Goal: Task Accomplishment & Management: Complete application form

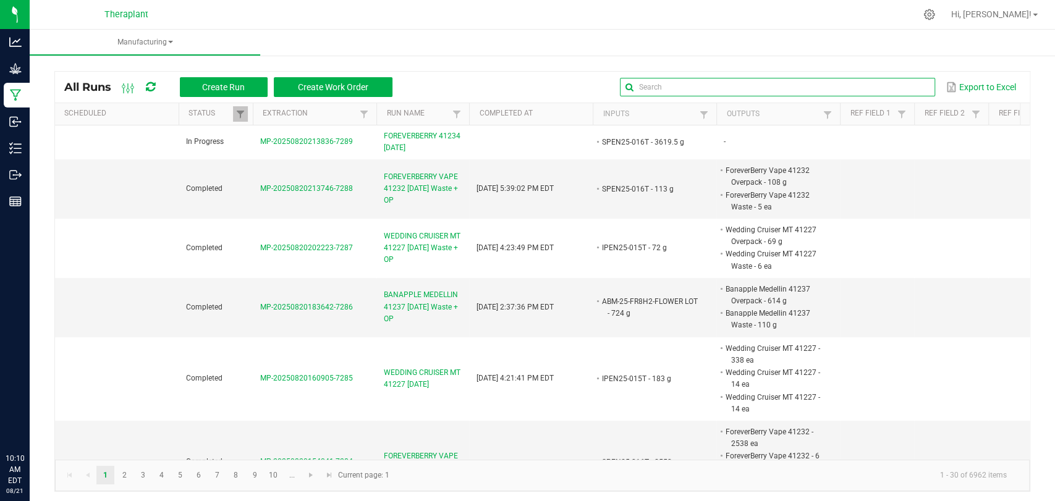
click at [881, 83] on input "text" at bounding box center [777, 87] width 315 height 19
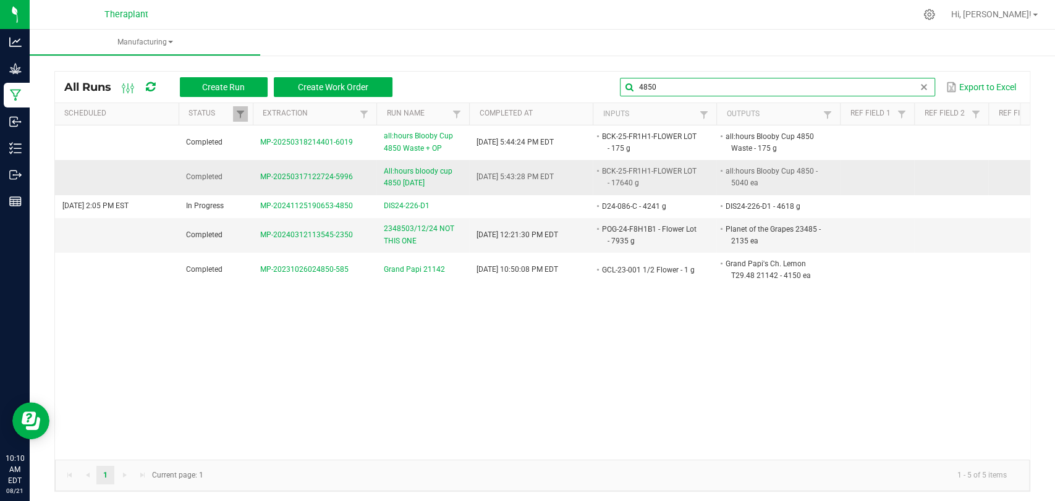
type input "4850"
click at [422, 185] on span "All:hours bloody cup 4850 3/18/2025" at bounding box center [423, 177] width 78 height 23
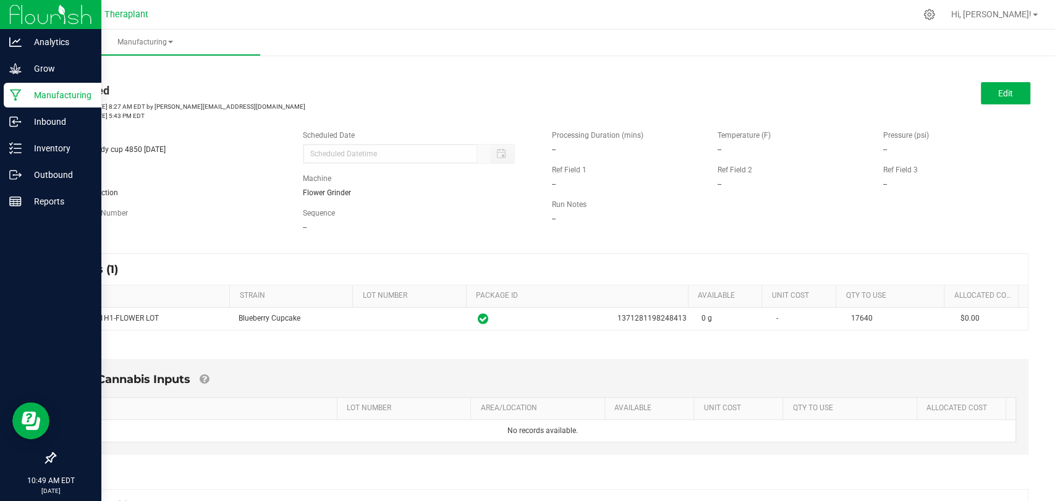
click at [19, 91] on icon at bounding box center [16, 95] width 12 height 12
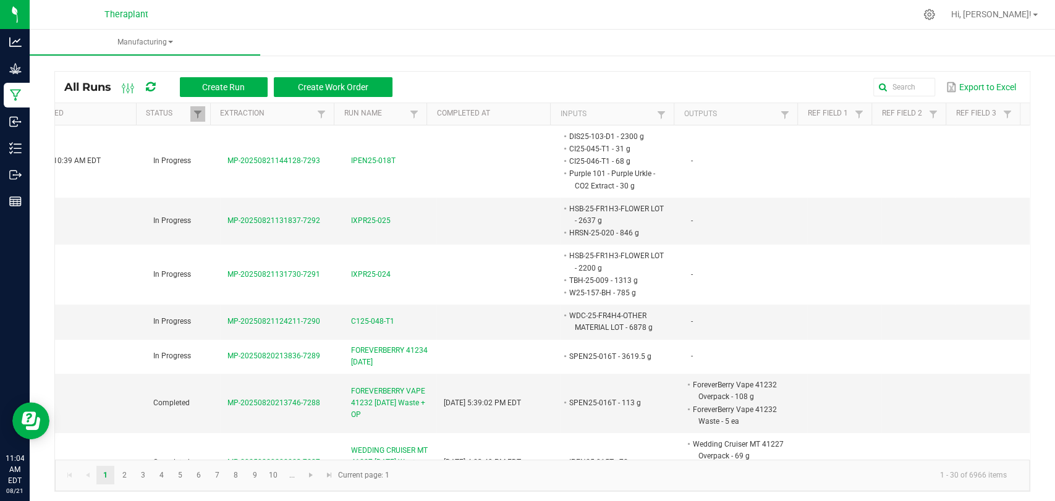
scroll to position [3, 0]
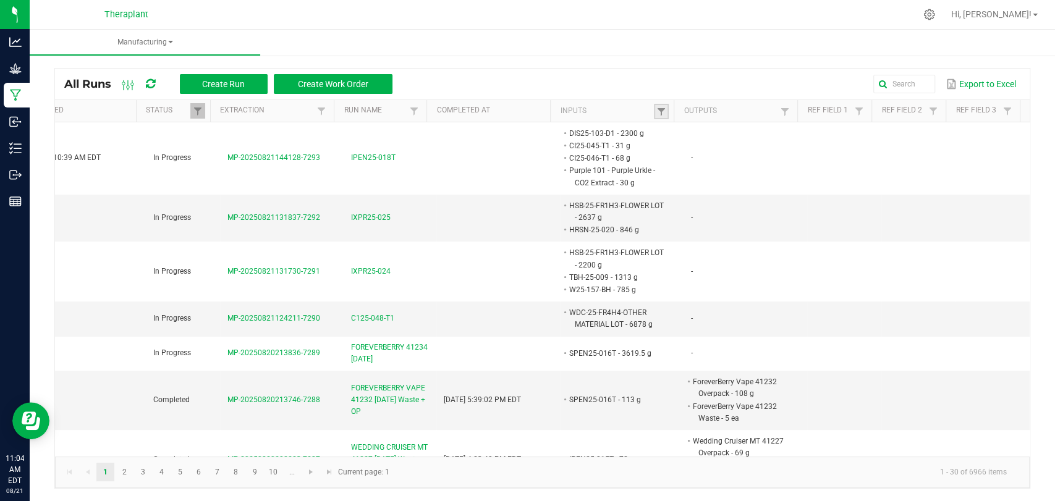
click at [656, 108] on span at bounding box center [661, 112] width 10 height 10
click at [747, 140] on input "text" at bounding box center [714, 136] width 127 height 19
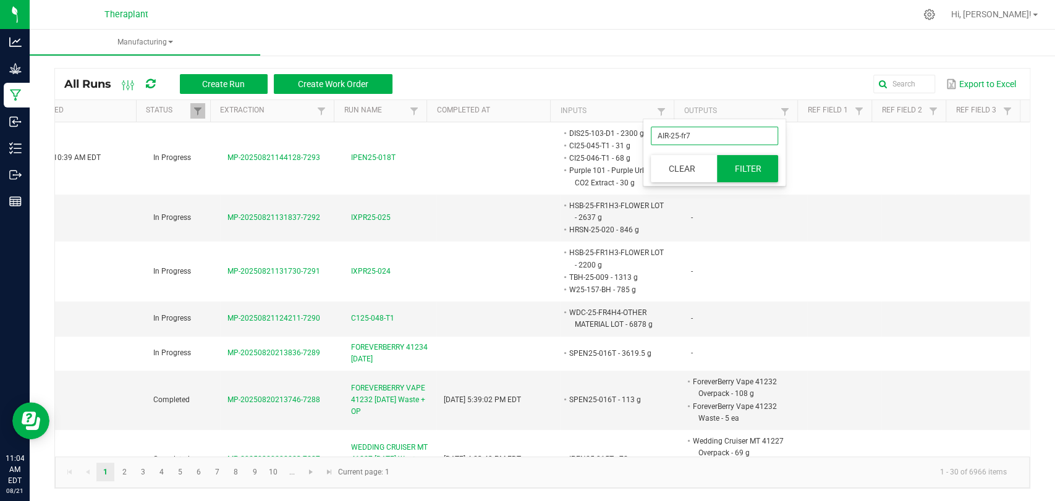
type input "AIR-25-fr7"
click at [733, 163] on button "Filter" at bounding box center [748, 168] width 62 height 27
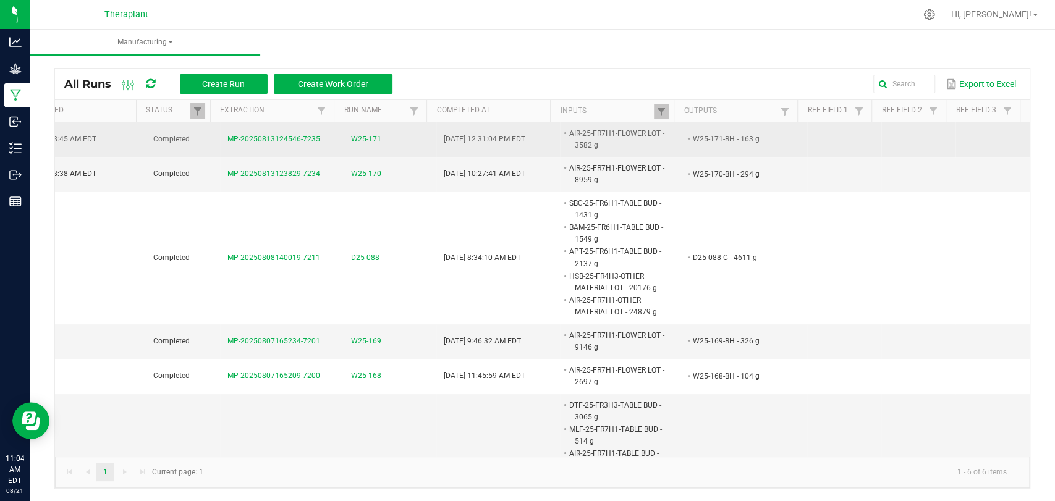
click at [287, 141] on span "MP-20250813124546-7235" at bounding box center [273, 139] width 93 height 9
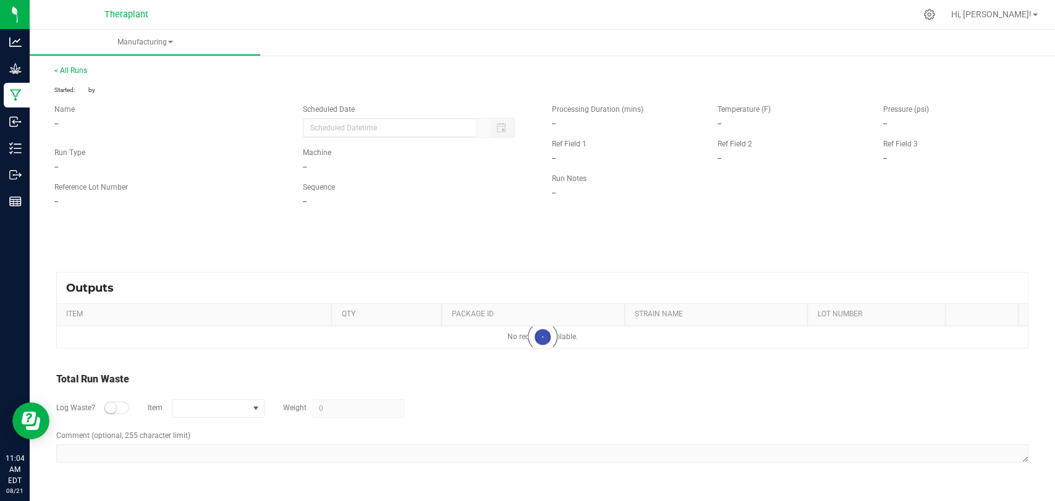
type input "08/13/2025 8:45 AM"
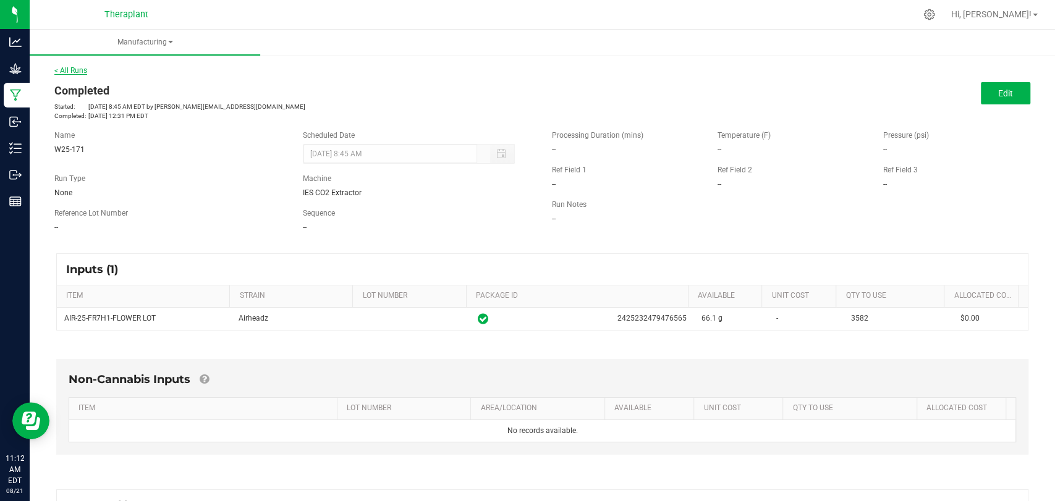
click at [77, 66] on link "< All Runs" at bounding box center [70, 70] width 33 height 9
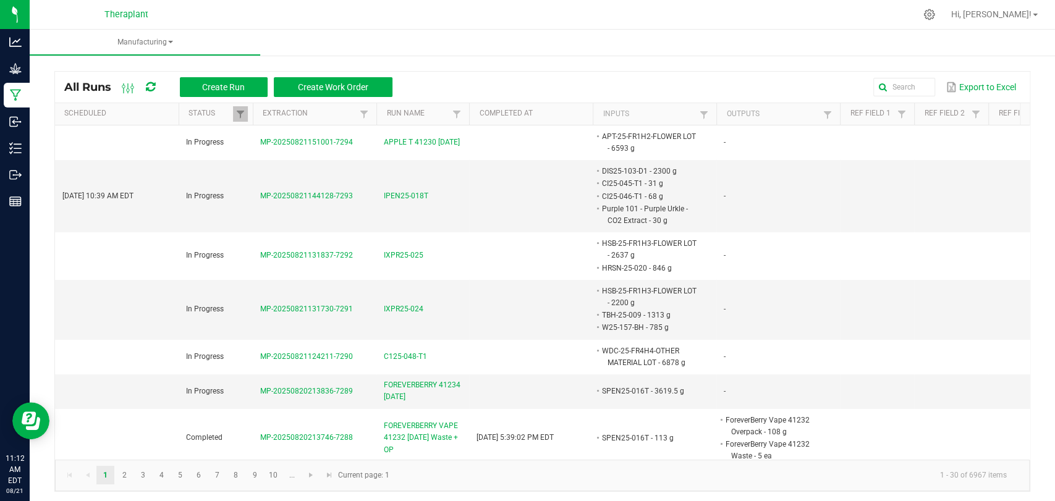
click at [692, 115] on th "Inputs" at bounding box center [655, 114] width 124 height 22
click at [702, 110] on span at bounding box center [704, 115] width 10 height 10
click at [795, 145] on input "text" at bounding box center [768, 139] width 127 height 19
type input "APT-25-fr1h2"
click at [796, 174] on button "Filter" at bounding box center [801, 172] width 62 height 27
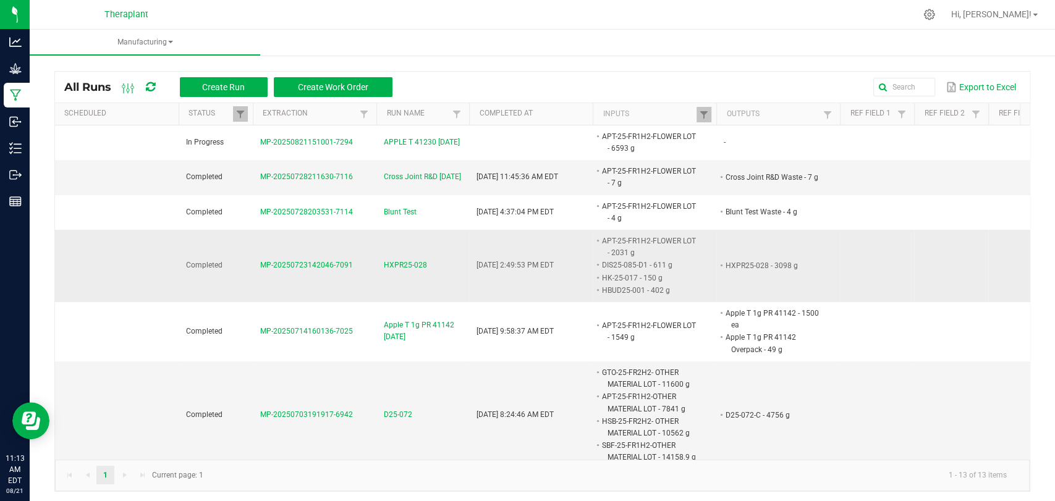
click at [401, 263] on span "HXPR25-028" at bounding box center [405, 266] width 43 height 12
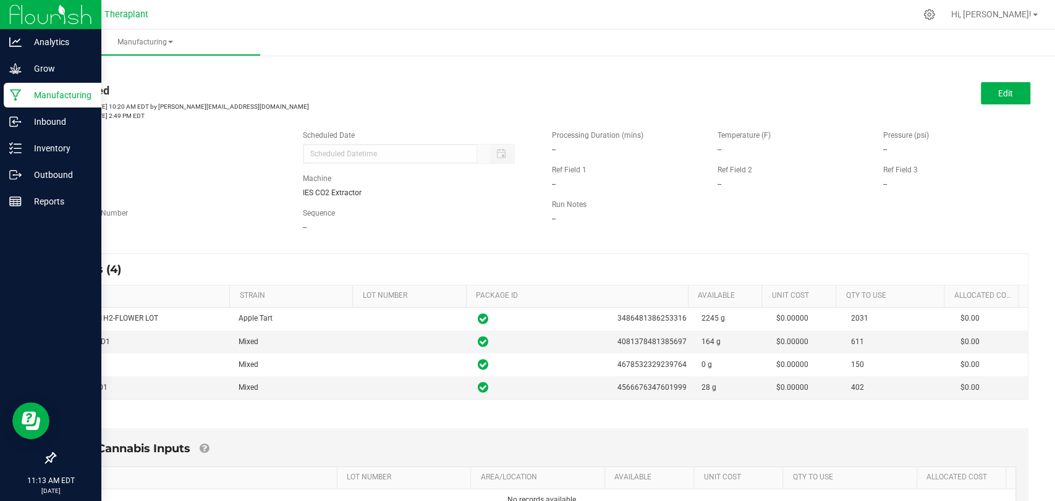
click at [26, 91] on p "Manufacturing" at bounding box center [59, 95] width 74 height 15
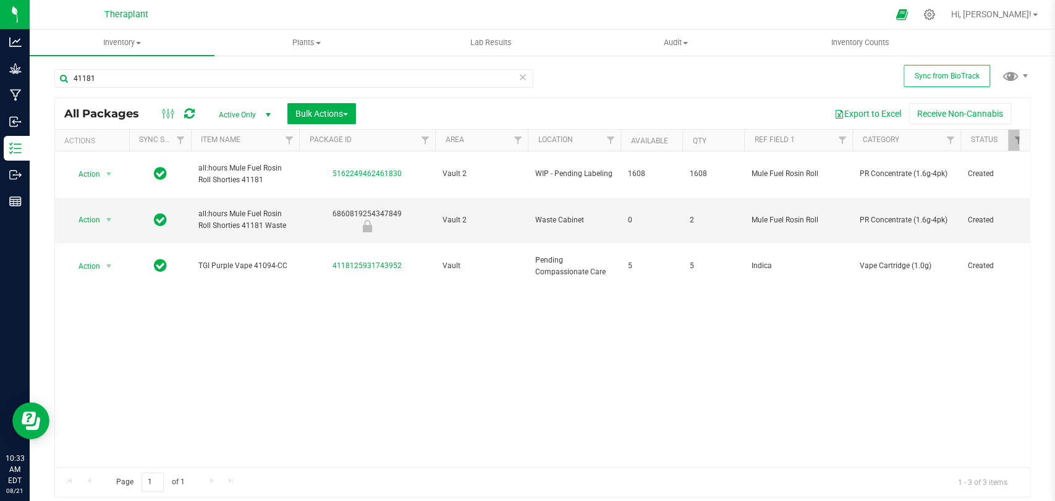
click at [524, 74] on icon at bounding box center [523, 76] width 9 height 15
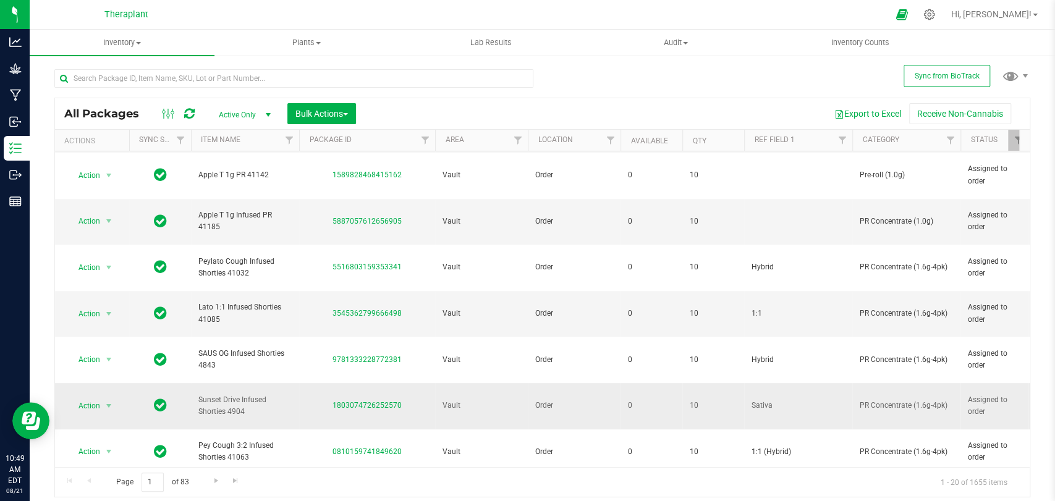
scroll to position [377, 0]
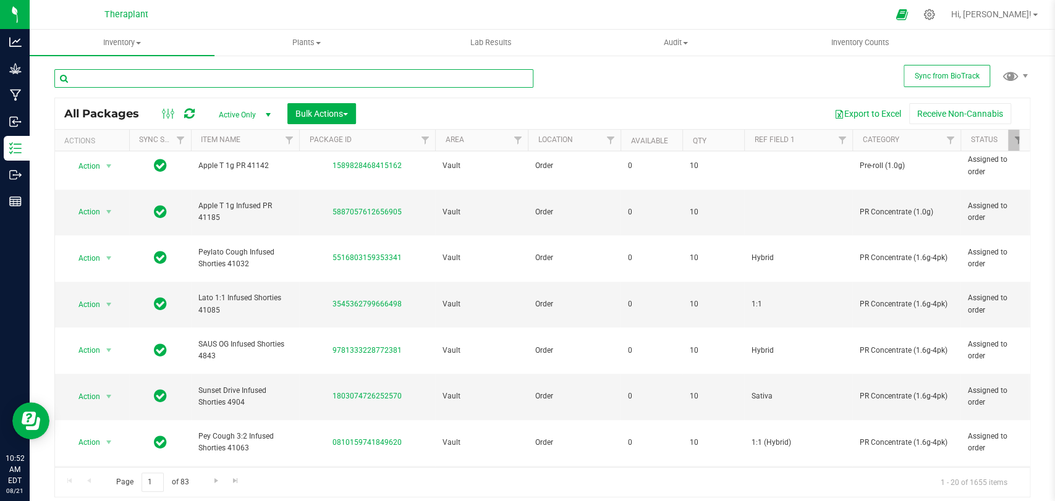
click at [232, 83] on input "text" at bounding box center [293, 78] width 479 height 19
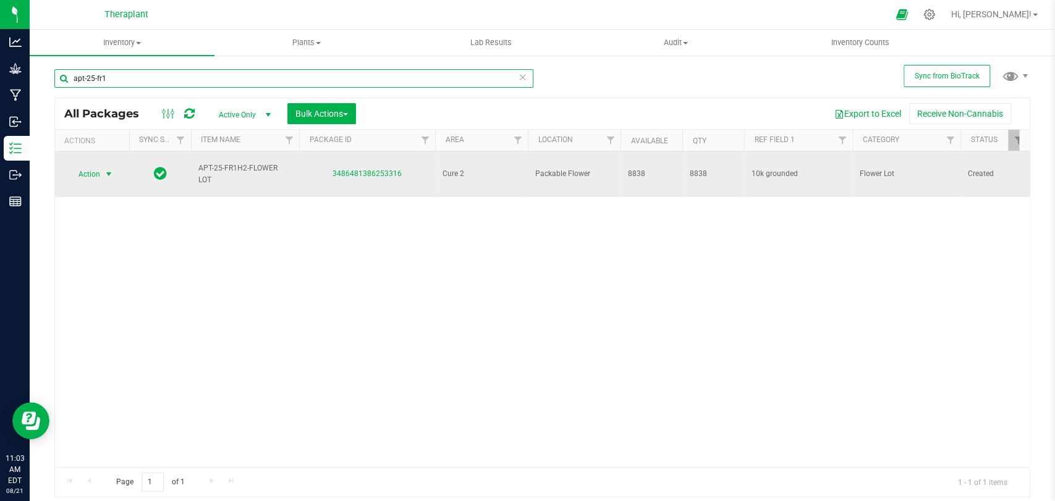
type input "apt-25-fr1"
click at [103, 169] on span "select" at bounding box center [108, 174] width 15 height 17
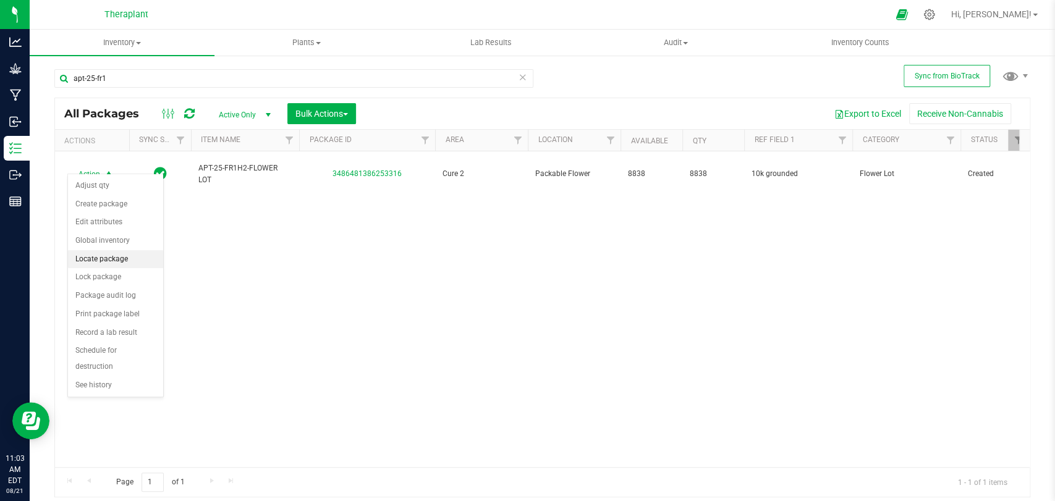
click at [102, 263] on li "Locate package" at bounding box center [115, 259] width 95 height 19
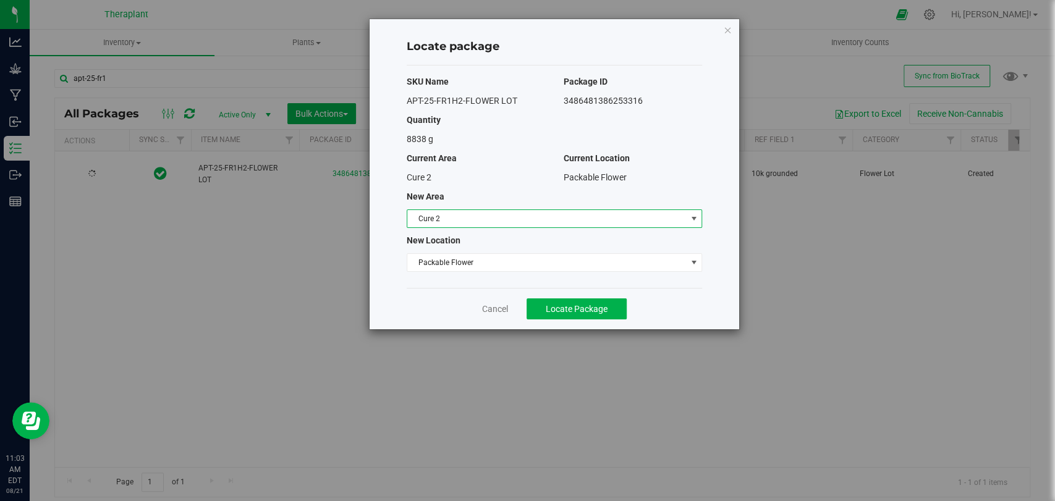
click at [454, 211] on span "Cure 2" at bounding box center [546, 218] width 279 height 17
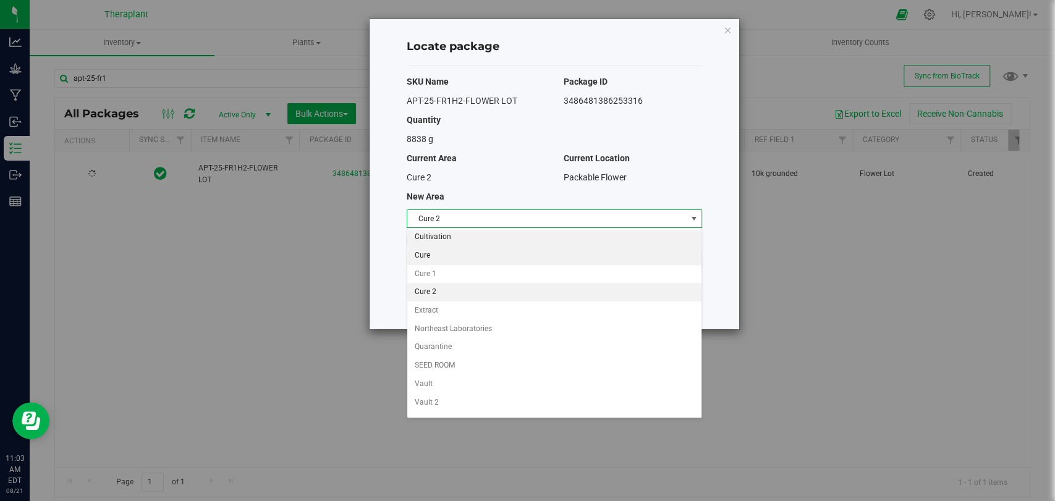
scroll to position [106, 0]
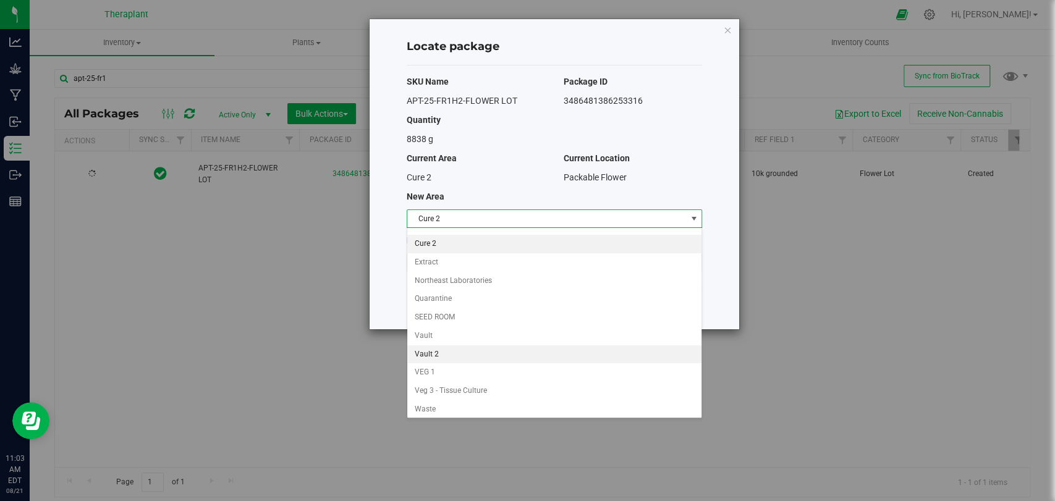
click at [436, 353] on li "Vault 2" at bounding box center [554, 355] width 294 height 19
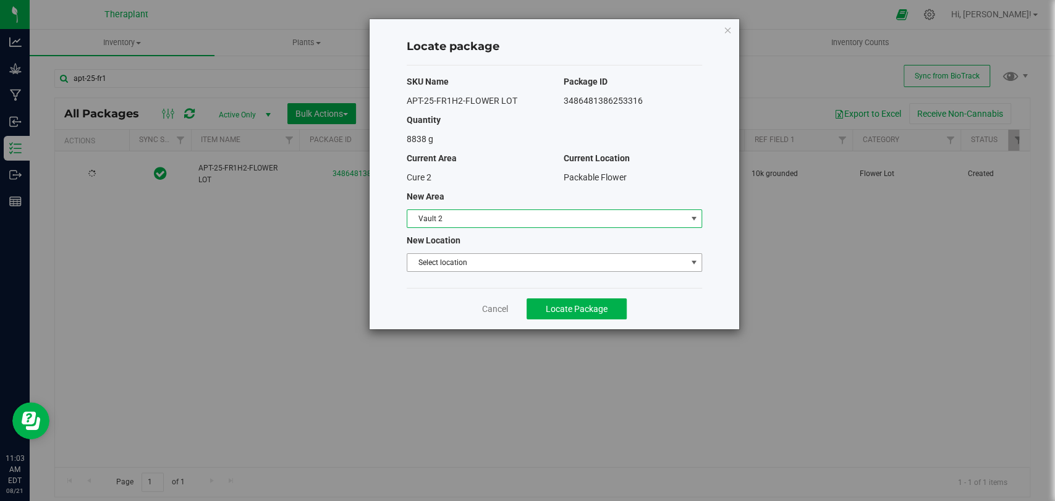
click at [441, 258] on span "Select location" at bounding box center [546, 262] width 279 height 17
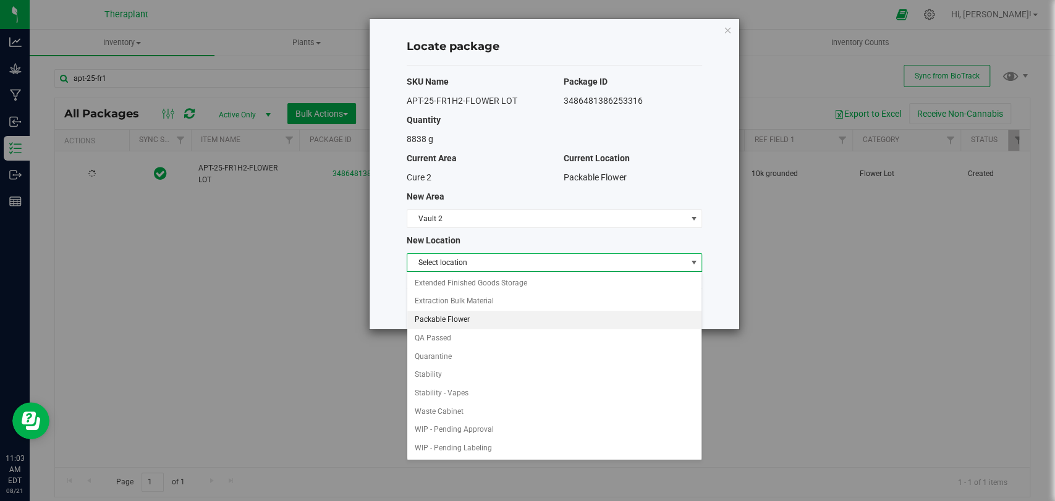
click at [443, 318] on li "Packable Flower" at bounding box center [554, 320] width 294 height 19
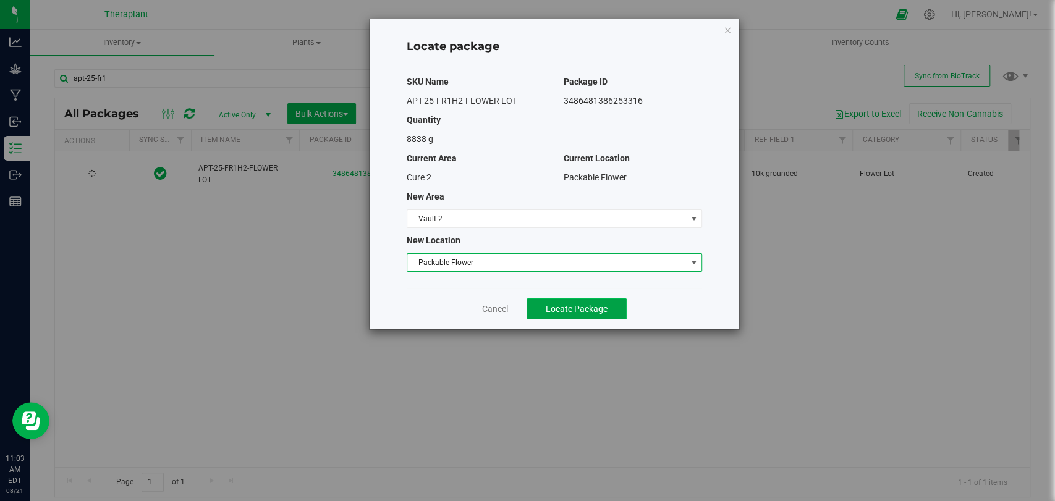
click at [574, 307] on span "Locate Package" at bounding box center [577, 309] width 62 height 10
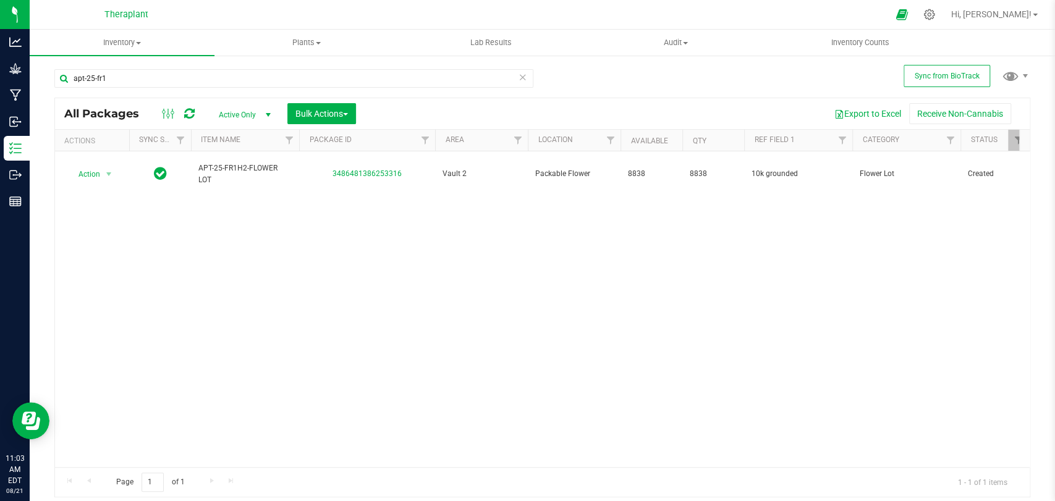
click at [525, 77] on icon at bounding box center [523, 76] width 9 height 15
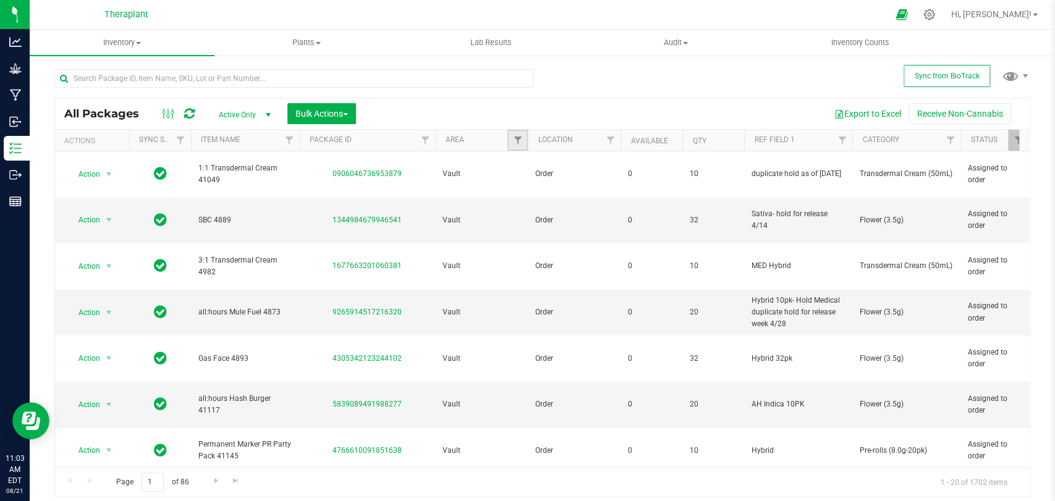
click at [511, 140] on link "Filter" at bounding box center [517, 140] width 20 height 21
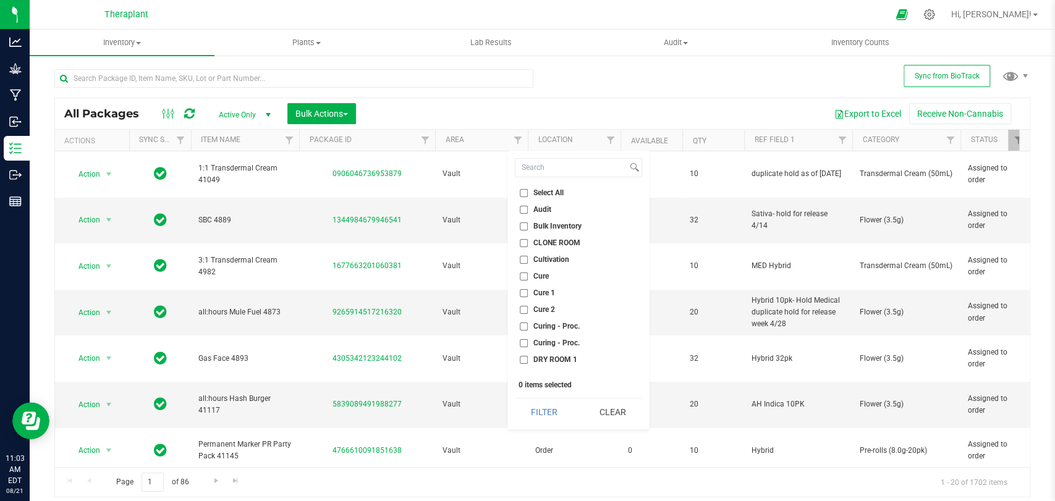
click at [546, 308] on span "Cure 2" at bounding box center [544, 309] width 22 height 7
click at [528, 308] on input "Cure 2" at bounding box center [524, 310] width 8 height 8
checkbox input "true"
click at [558, 416] on button "Filter" at bounding box center [544, 412] width 59 height 27
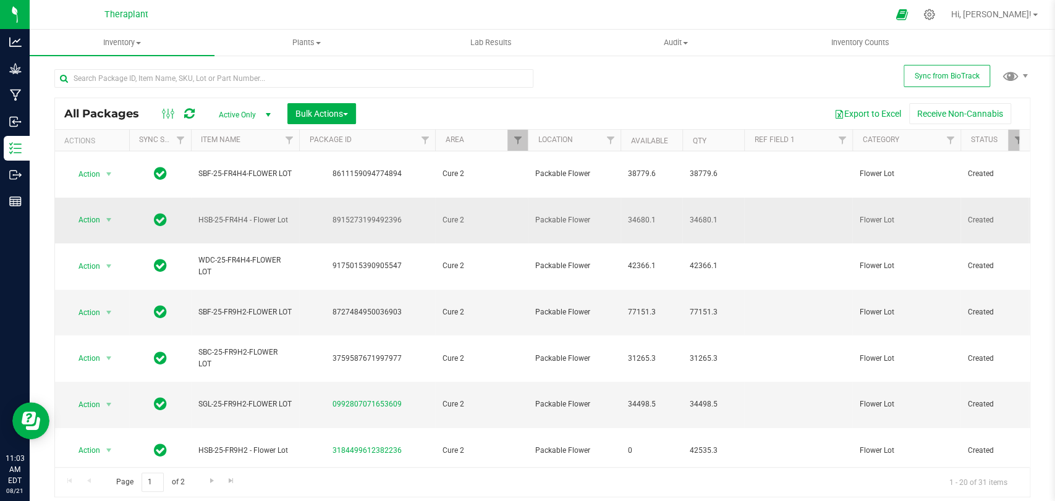
scroll to position [346, 0]
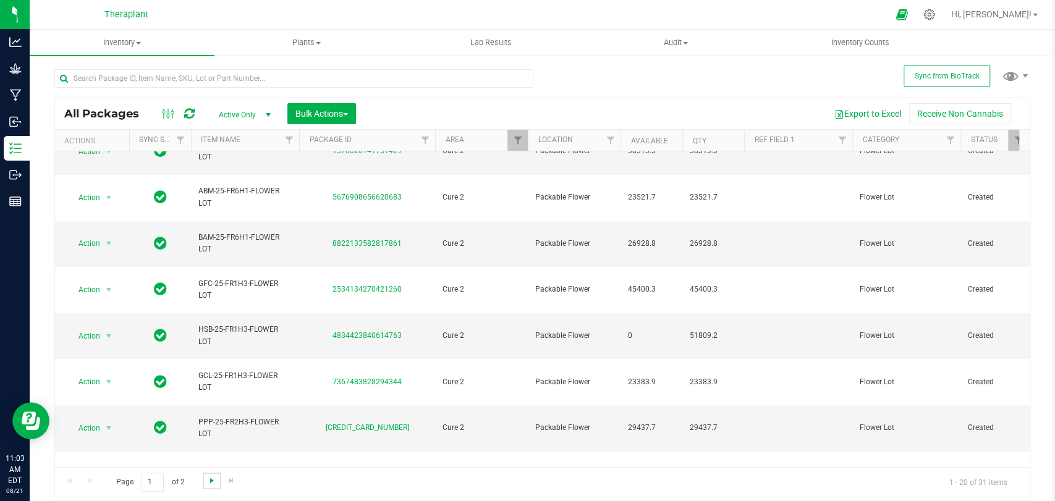
click at [209, 483] on span "Go to the next page" at bounding box center [212, 481] width 10 height 10
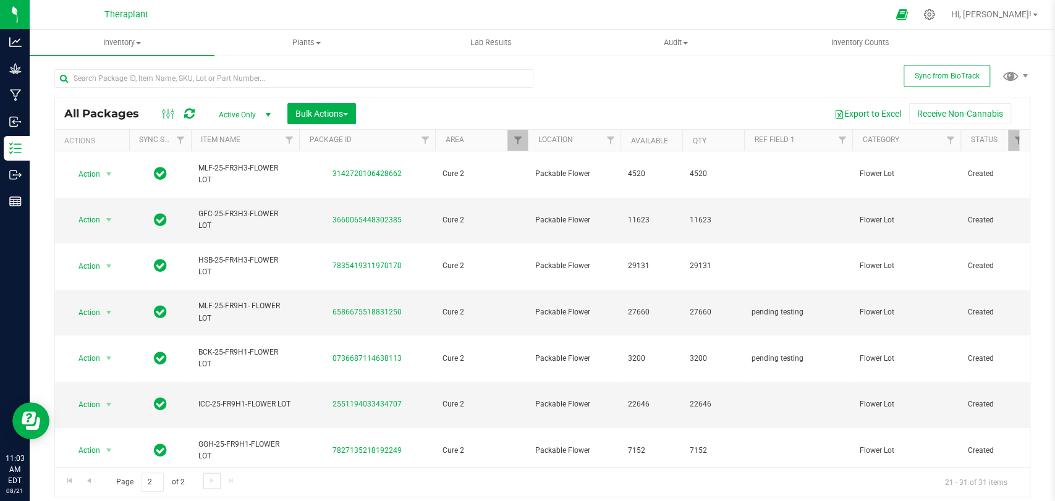
scroll to position [64, 0]
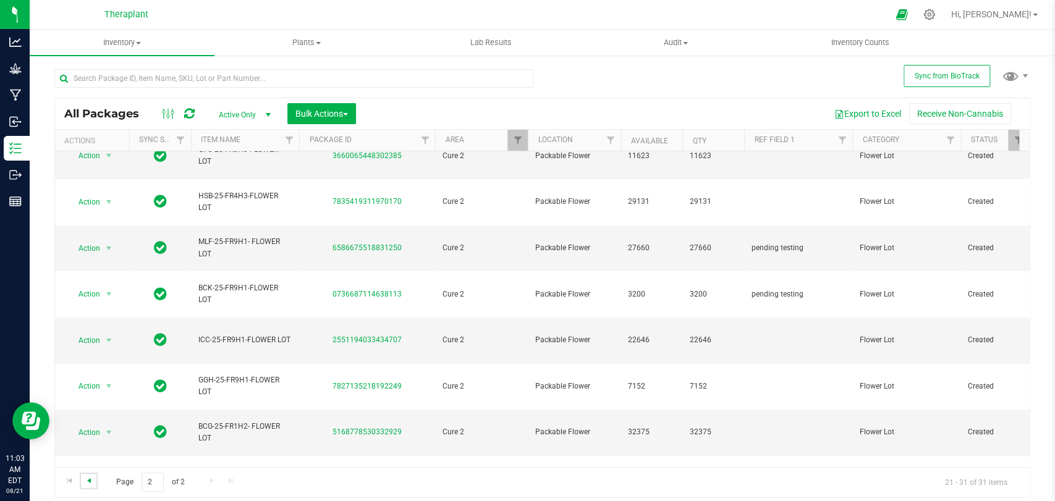
click at [91, 477] on span "Go to the previous page" at bounding box center [89, 481] width 10 height 10
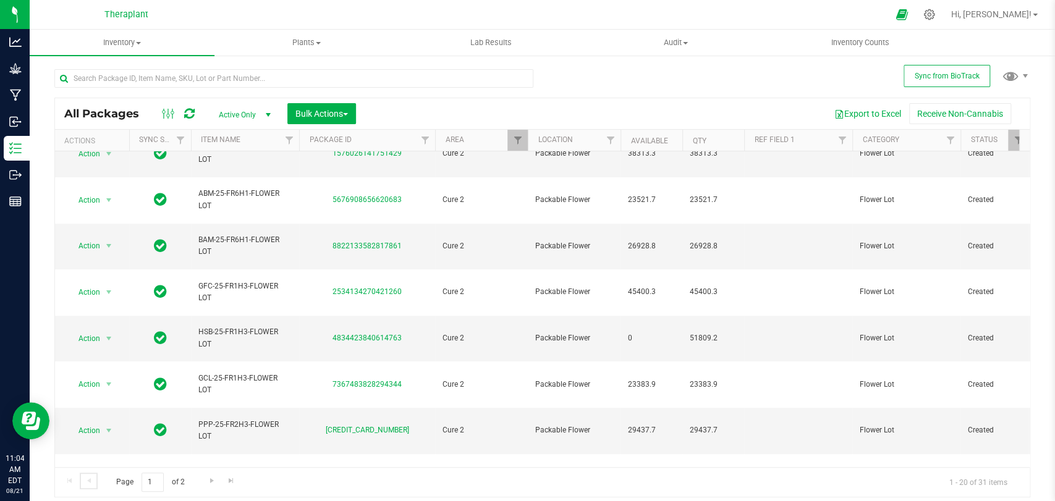
scroll to position [346, 0]
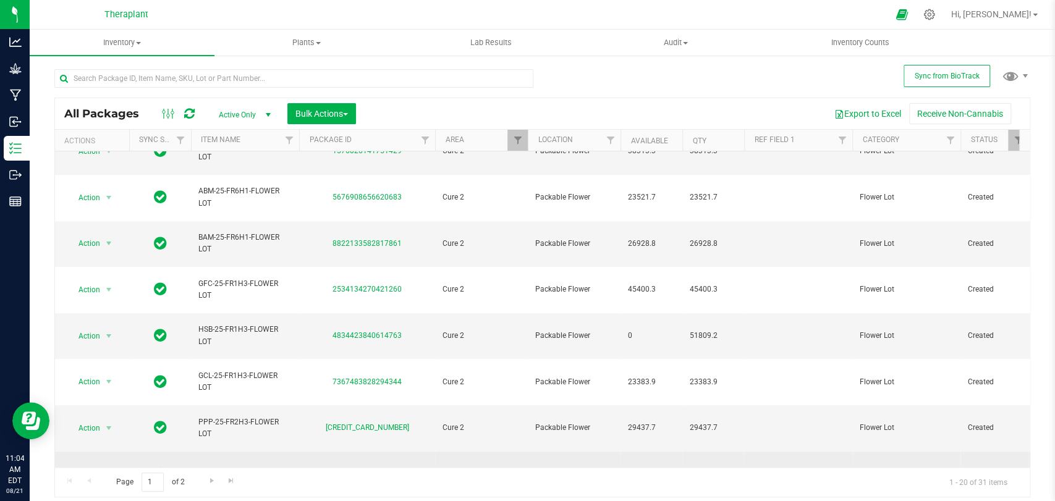
click at [114, 469] on span "select" at bounding box center [109, 474] width 10 height 10
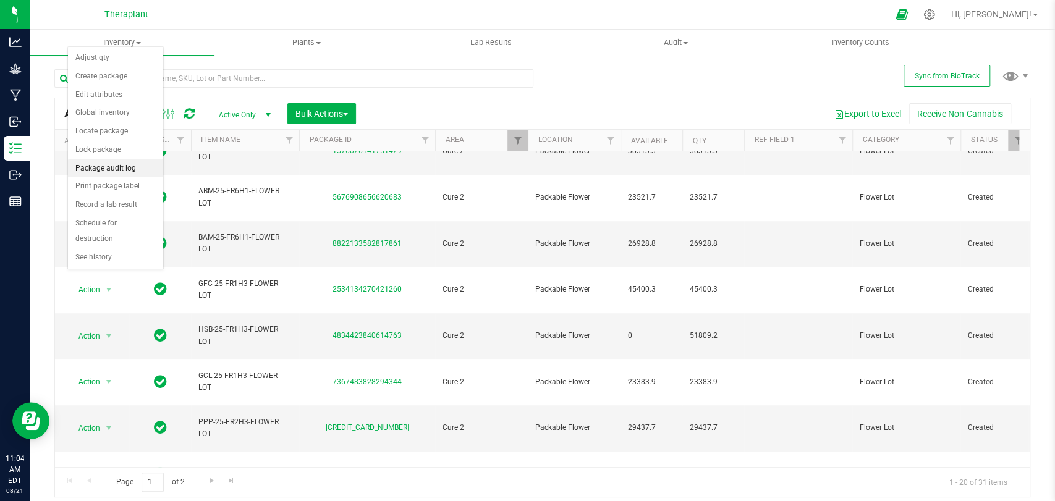
click at [126, 169] on li "Package audit log" at bounding box center [115, 168] width 95 height 19
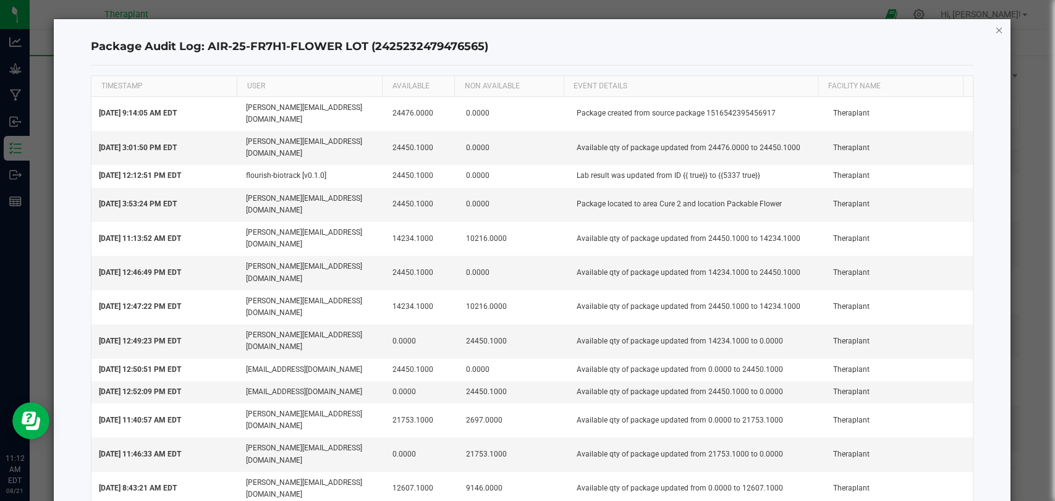
click at [998, 30] on icon "button" at bounding box center [999, 29] width 9 height 15
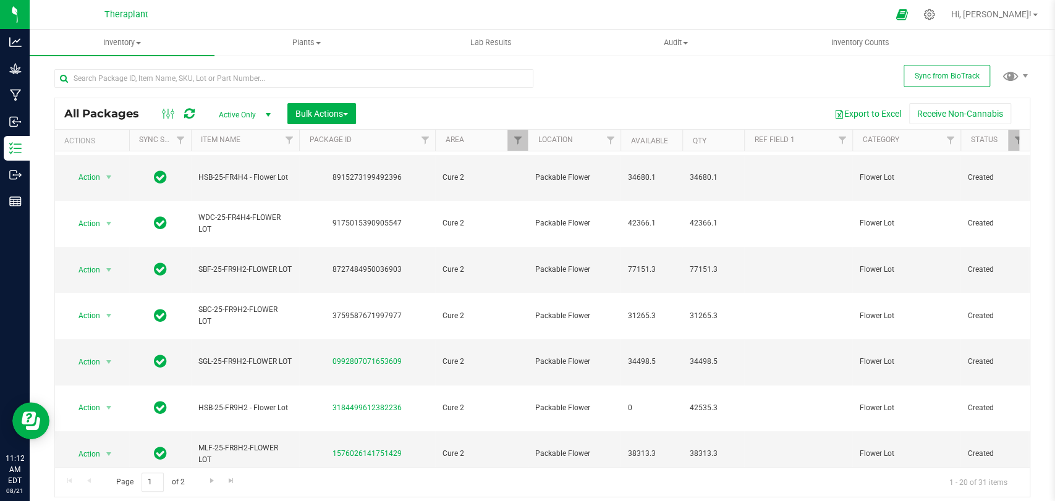
scroll to position [0, 0]
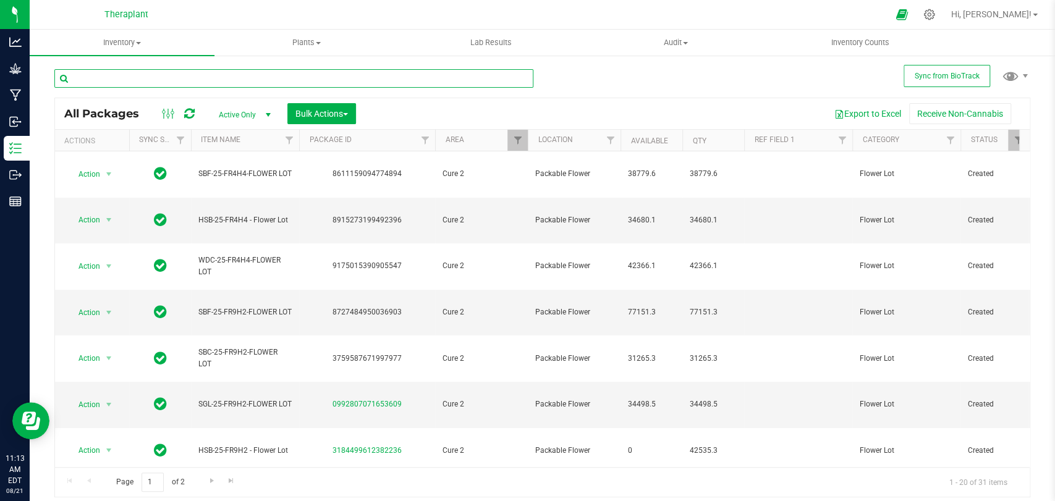
click at [183, 73] on input "text" at bounding box center [293, 78] width 479 height 19
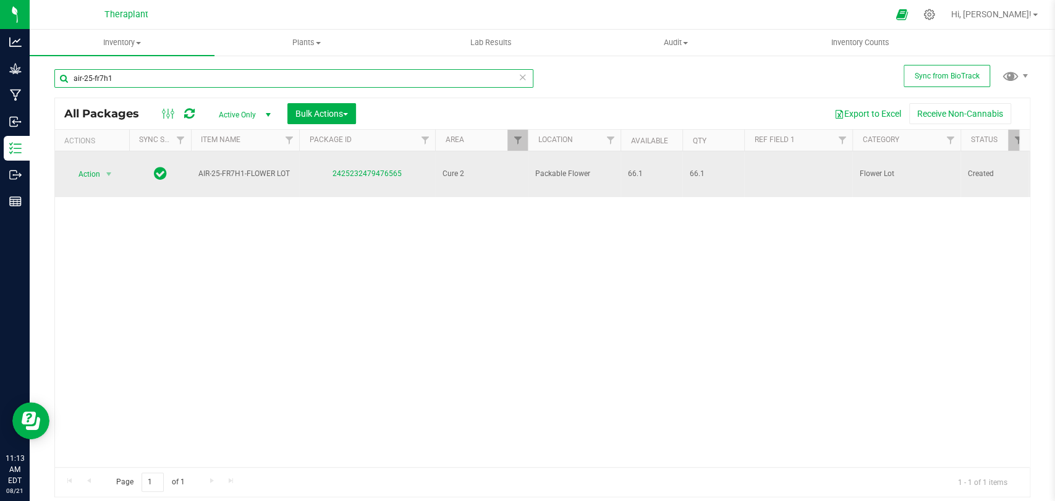
type input "air-25-fr7h1"
click at [116, 169] on span "select" at bounding box center [108, 174] width 15 height 17
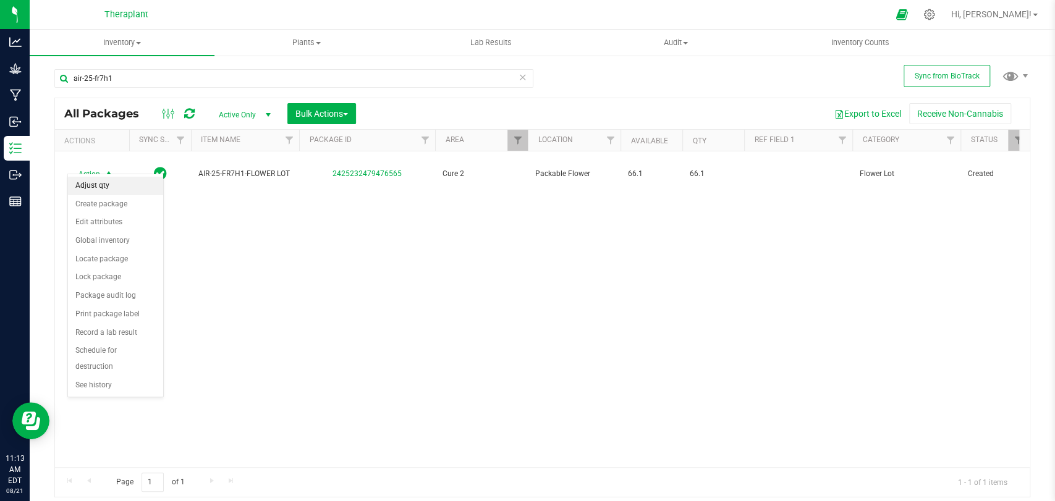
click at [98, 189] on li "Adjust qty" at bounding box center [115, 186] width 95 height 19
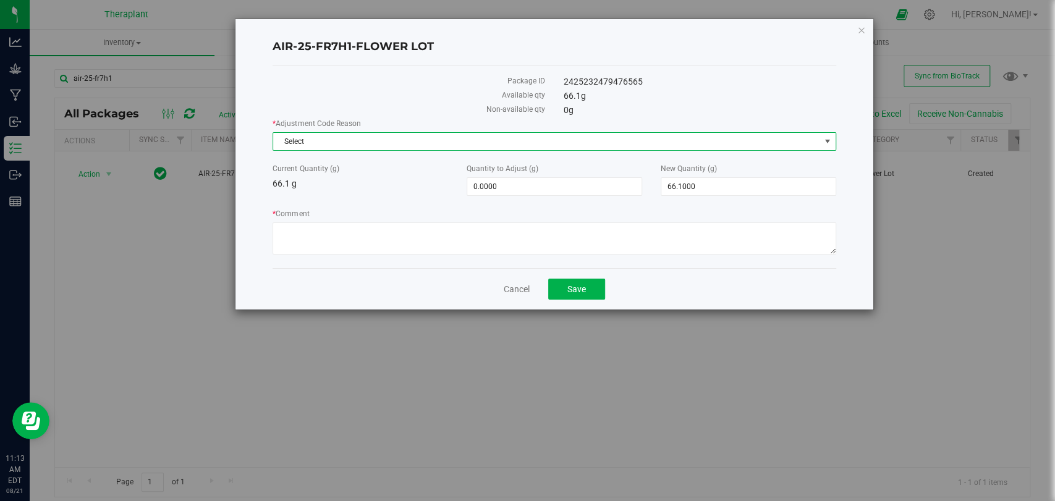
click at [443, 141] on span "Select" at bounding box center [546, 141] width 546 height 17
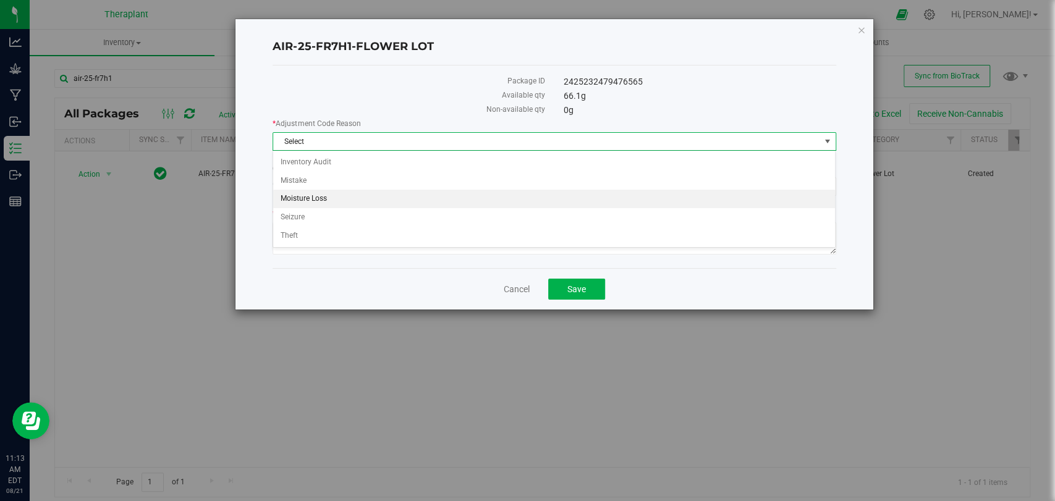
click at [301, 203] on li "Moisture Loss" at bounding box center [554, 199] width 562 height 19
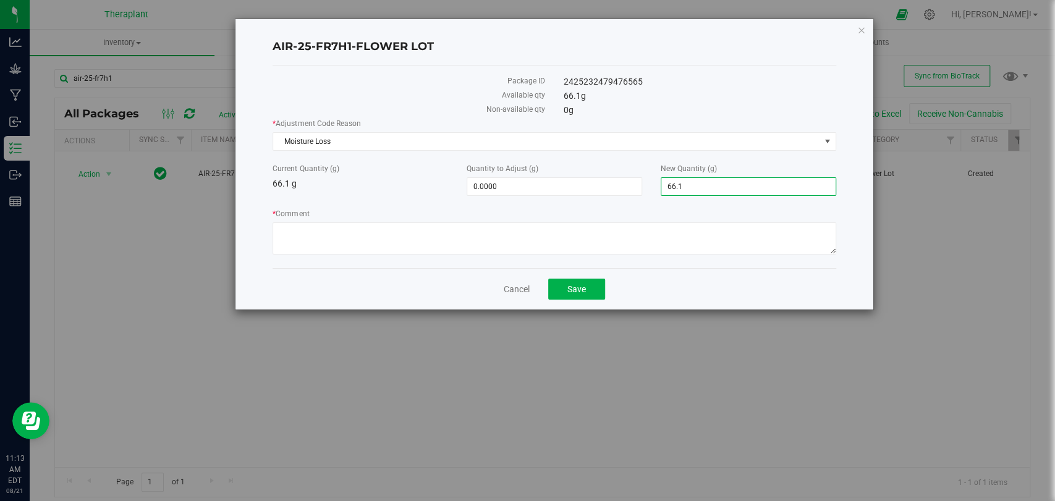
click at [697, 185] on span "66.1000 66.1" at bounding box center [749, 186] width 176 height 19
type input "6"
type input "0"
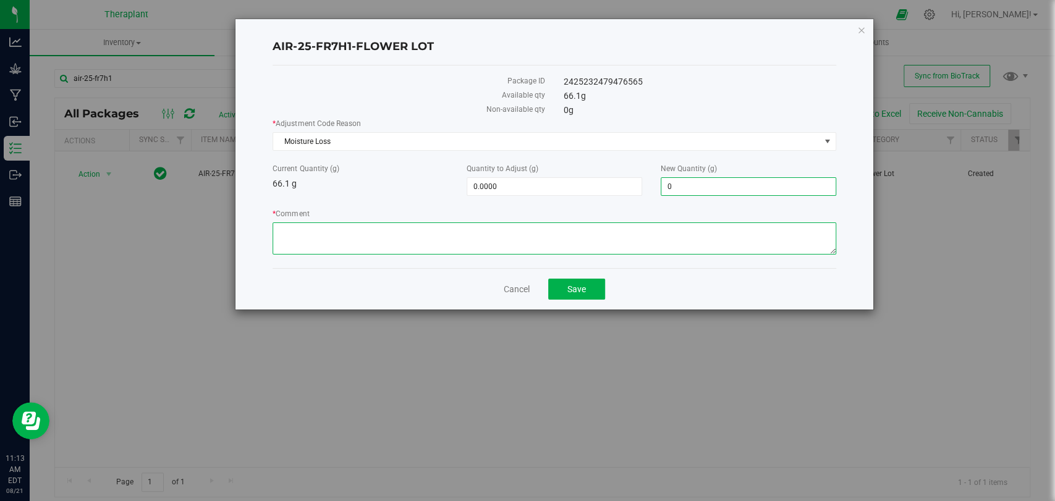
type input "-66.1000"
type input "0.0000"
click at [698, 223] on textarea "* Comment" at bounding box center [554, 239] width 563 height 32
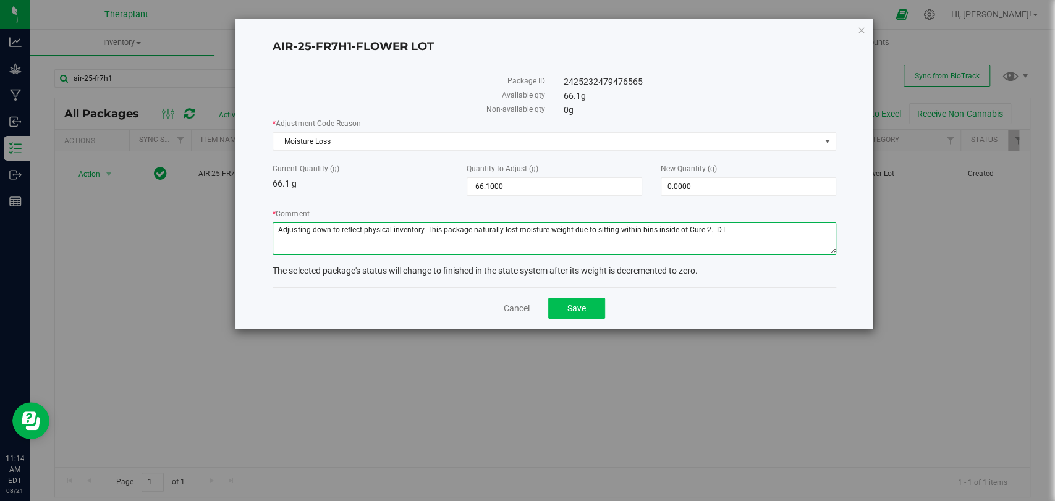
type textarea "Adjusting down to reflect physical inventory. This package naturally lost moist…"
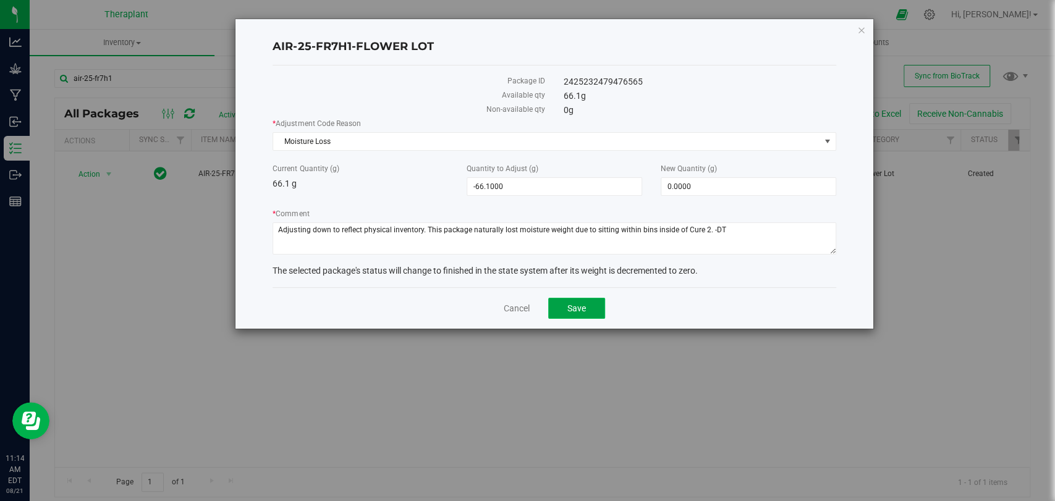
click at [585, 299] on button "Save" at bounding box center [576, 308] width 57 height 21
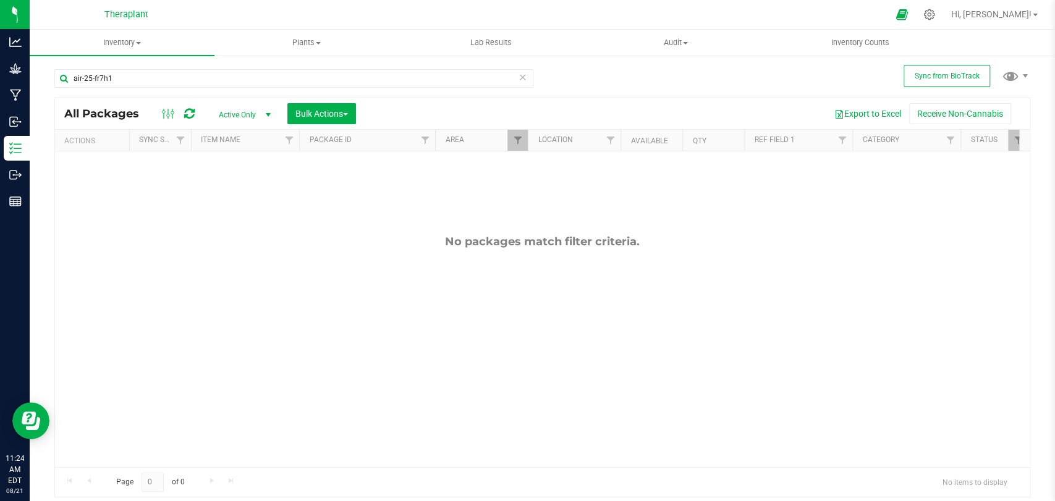
click at [522, 77] on icon at bounding box center [523, 76] width 9 height 15
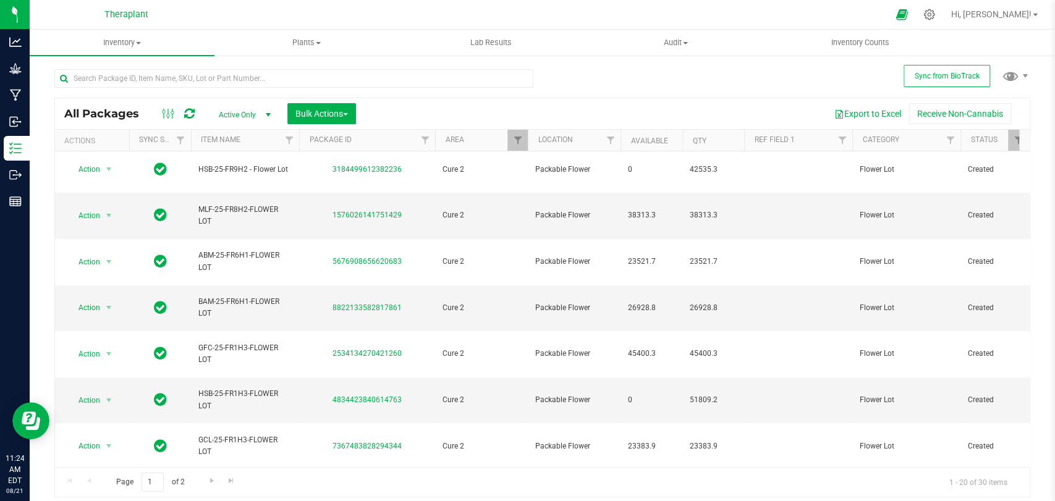
scroll to position [350, 0]
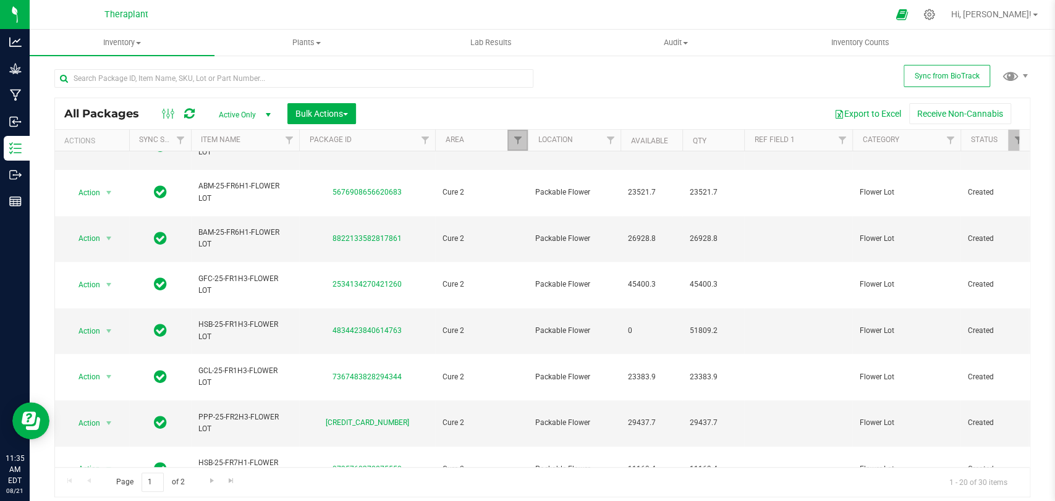
click at [511, 144] on link "Filter" at bounding box center [517, 140] width 20 height 21
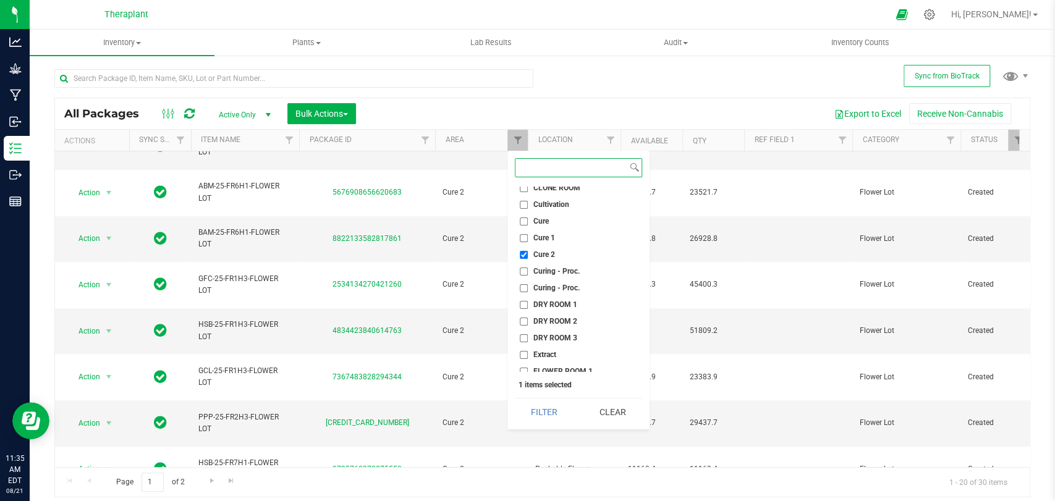
scroll to position [69, 0]
click at [544, 232] on ul "Select All Audit Bulk Inventory CLONE ROOM Cultivation Cure Cure 1 Cure 2 Curin…" at bounding box center [578, 279] width 127 height 185
click at [544, 239] on span "Cure 2" at bounding box center [544, 240] width 22 height 7
click at [528, 239] on input "Cure 2" at bounding box center [524, 241] width 8 height 8
checkbox input "false"
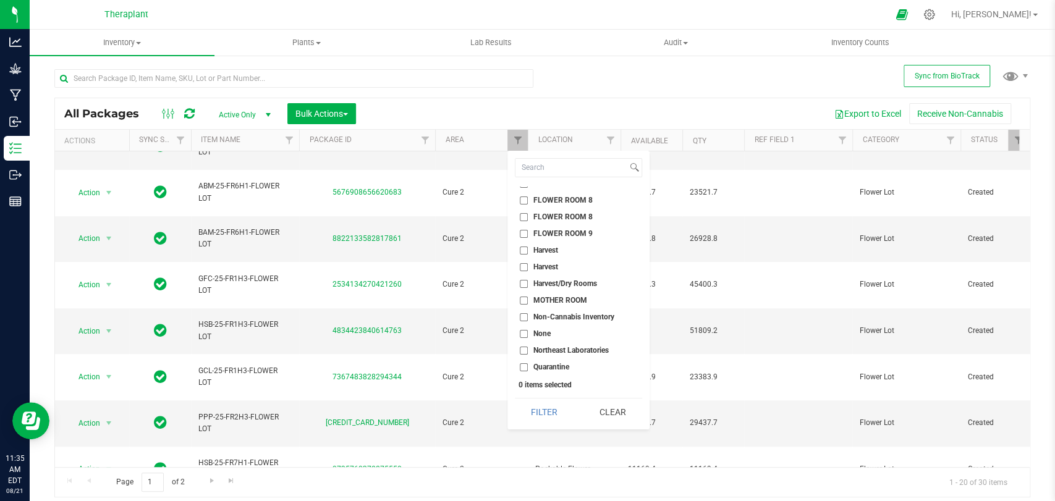
scroll to position [495, 0]
click at [555, 266] on span "Vault 2" at bounding box center [544, 265] width 23 height 7
click at [528, 266] on input "Vault 2" at bounding box center [524, 266] width 8 height 8
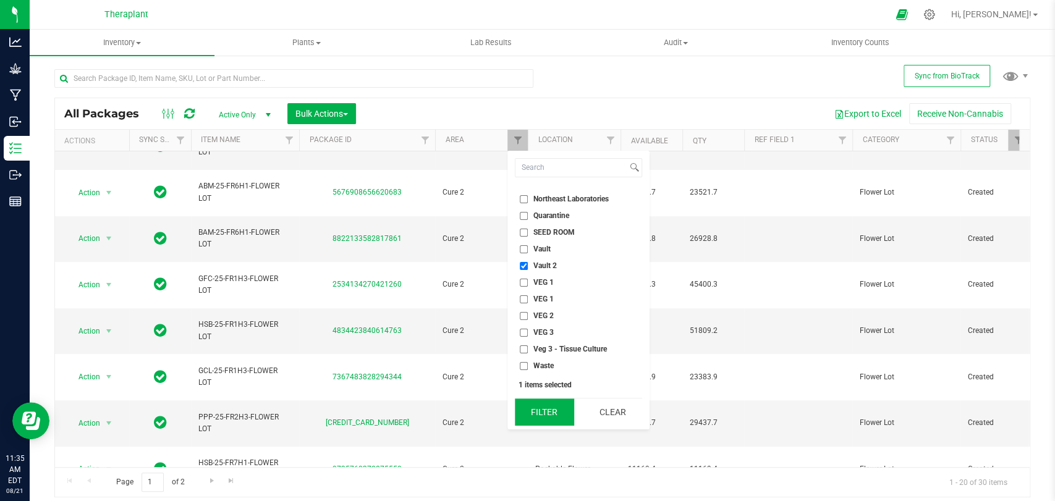
click at [558, 399] on button "Filter" at bounding box center [544, 412] width 59 height 27
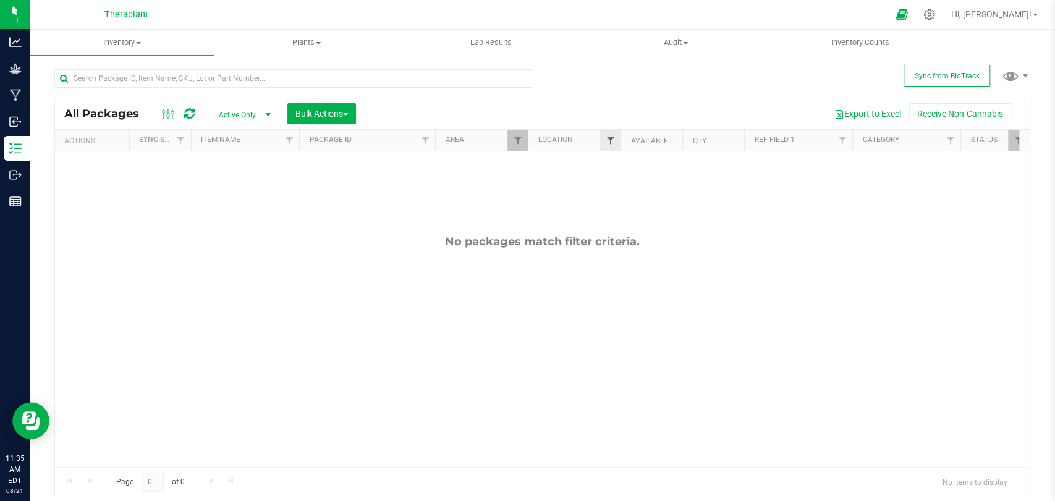
checkbox input "true"
click at [508, 138] on link "Filter" at bounding box center [517, 140] width 20 height 21
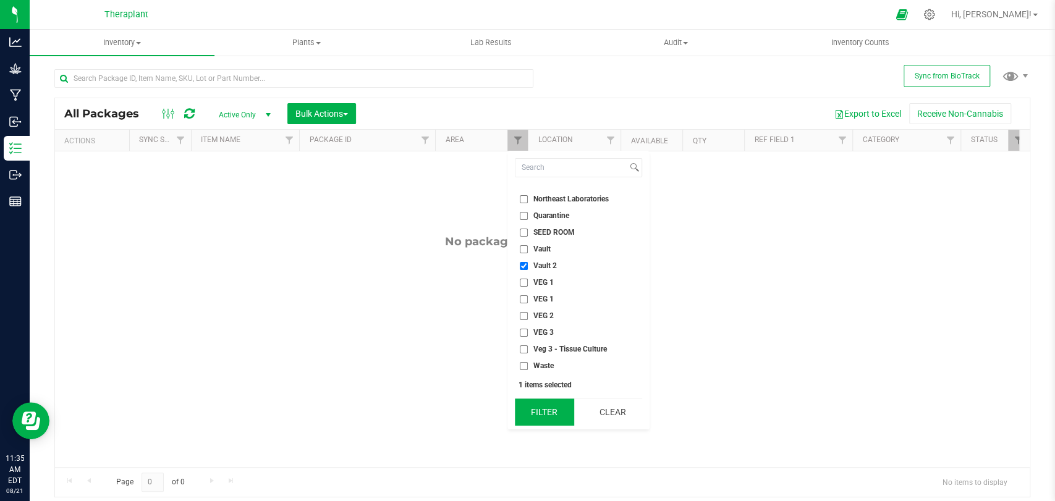
click at [544, 401] on button "Filter" at bounding box center [544, 412] width 59 height 27
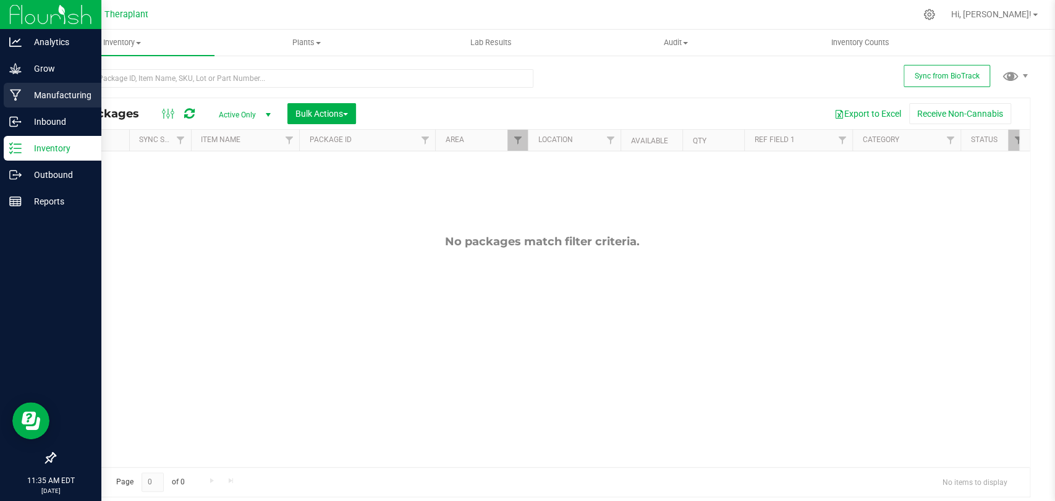
click at [22, 98] on p "Manufacturing" at bounding box center [59, 95] width 74 height 15
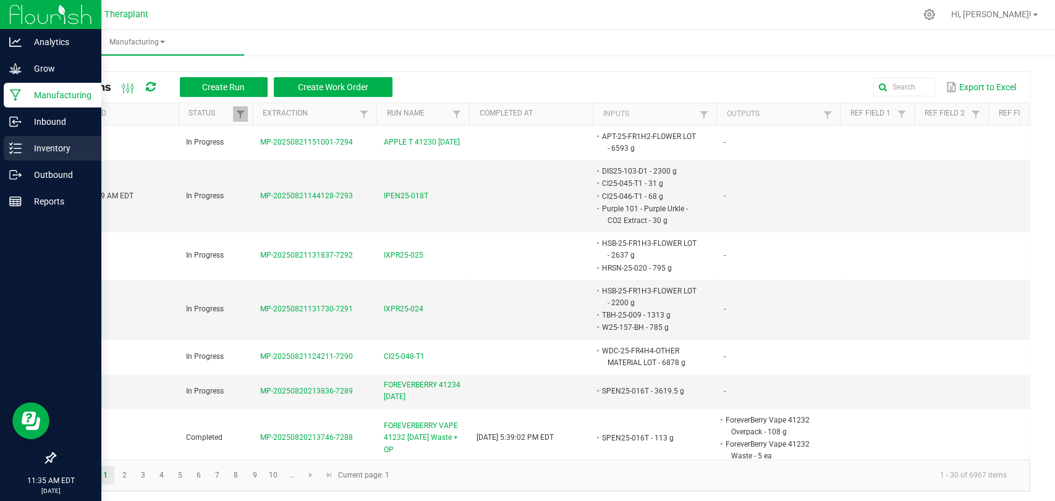
click at [40, 143] on p "Inventory" at bounding box center [59, 148] width 74 height 15
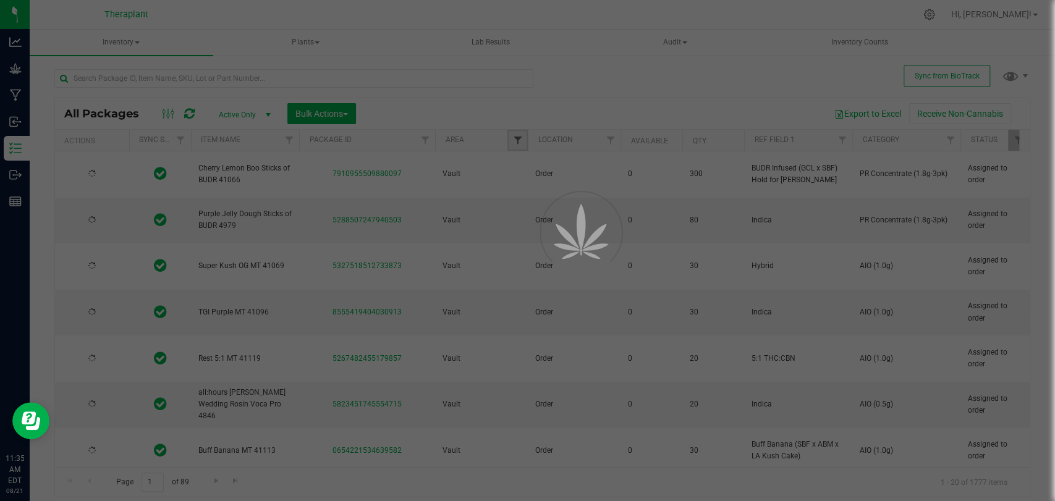
click at [516, 141] on span "Filter" at bounding box center [517, 140] width 10 height 10
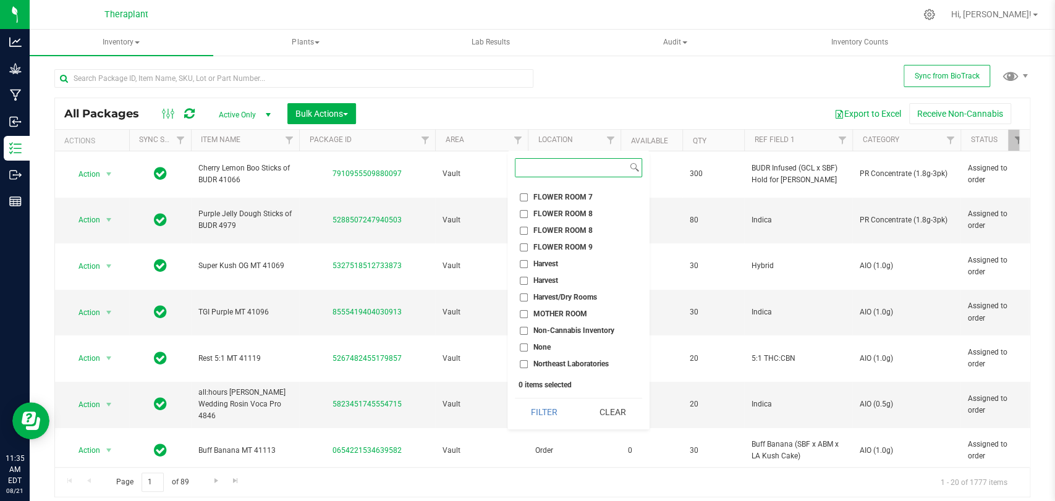
scroll to position [412, 0]
click at [551, 345] on span "Vault 2" at bounding box center [544, 348] width 23 height 7
click at [528, 345] on input "Vault 2" at bounding box center [524, 349] width 8 height 8
checkbox input "true"
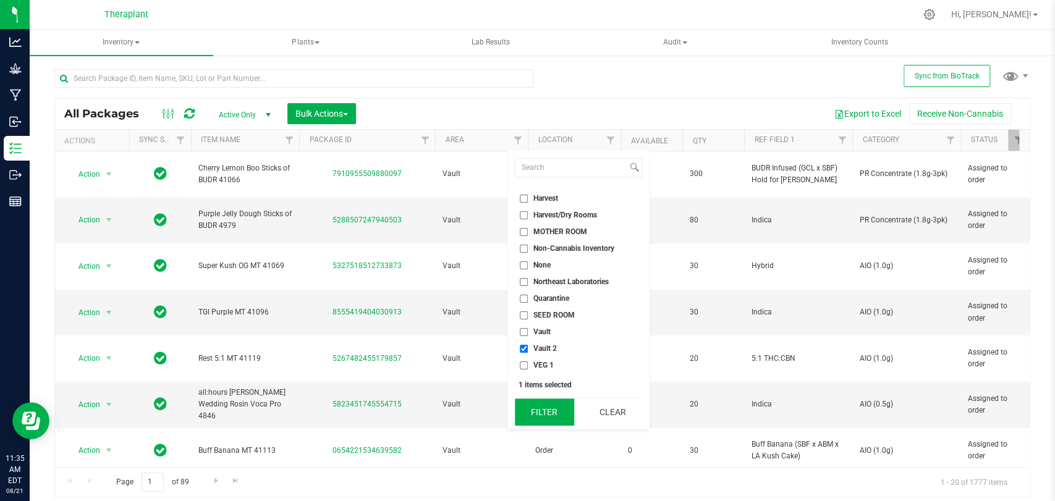
click at [563, 402] on button "Filter" at bounding box center [544, 412] width 59 height 27
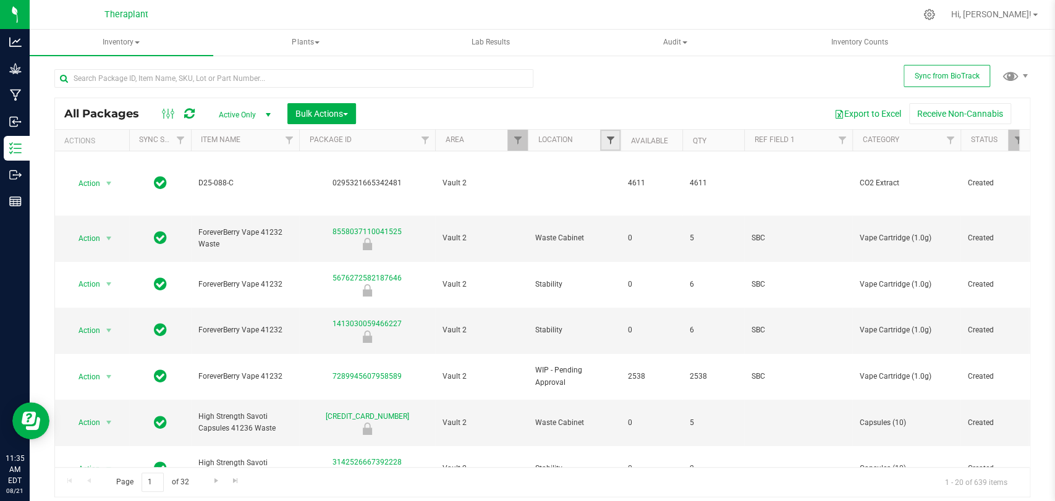
click at [610, 137] on span "Filter" at bounding box center [610, 140] width 10 height 10
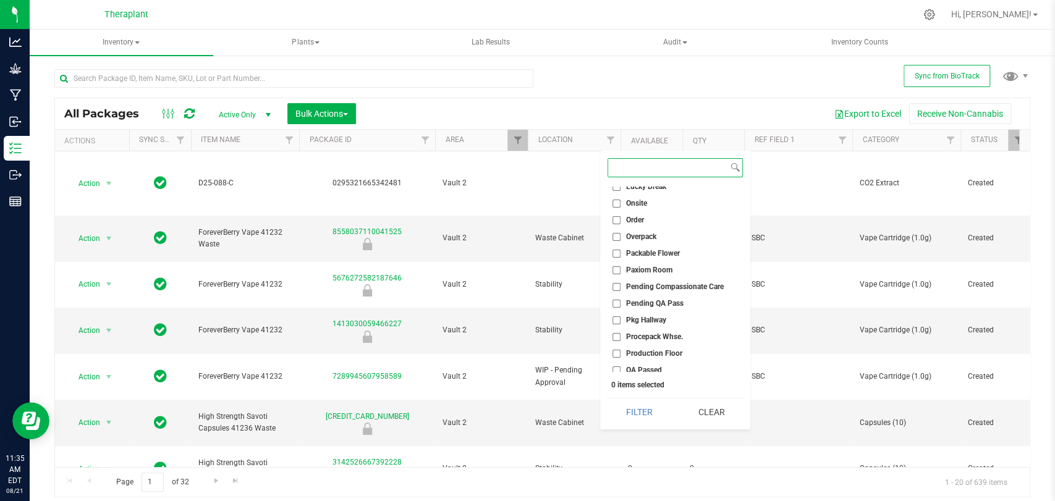
scroll to position [343, 0]
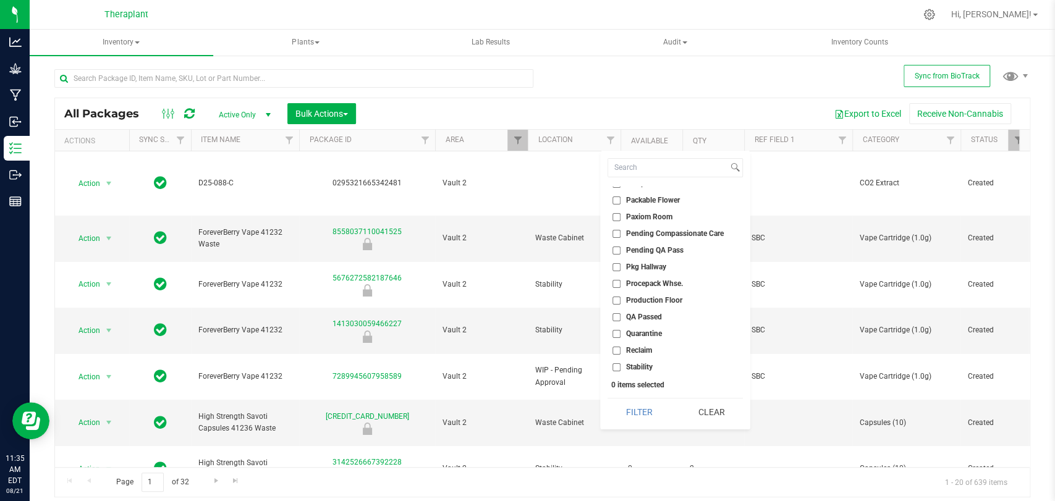
click at [634, 190] on ul "Select All Bubble Hash / Rosin Freezer Cultivation Cure Cure 2 Move Distillate …" at bounding box center [675, 279] width 135 height 185
click at [634, 197] on span "Packable Flower" at bounding box center [653, 200] width 54 height 7
click at [621, 197] on input "Packable Flower" at bounding box center [617, 201] width 8 height 8
checkbox input "true"
click at [650, 415] on button "Filter" at bounding box center [639, 412] width 63 height 27
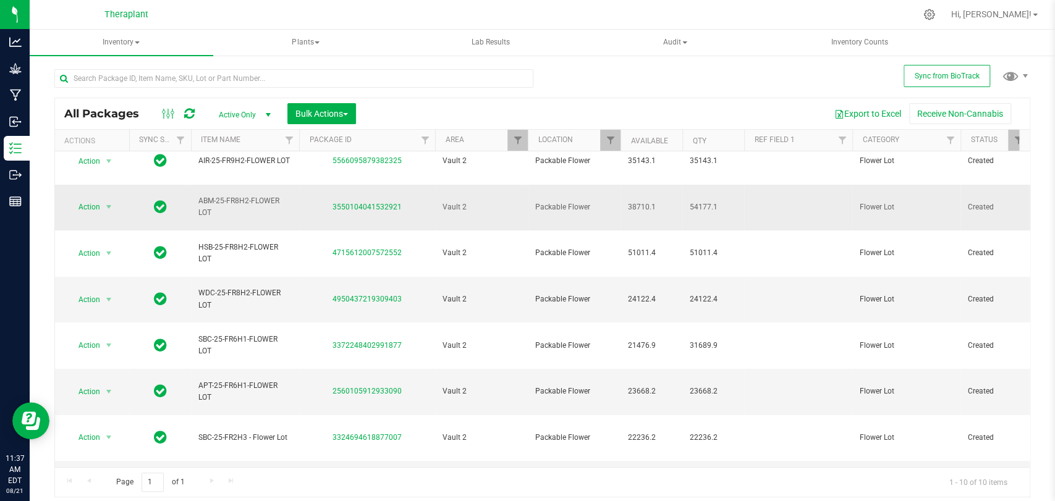
scroll to position [14, 0]
click at [239, 80] on input "text" at bounding box center [293, 78] width 479 height 19
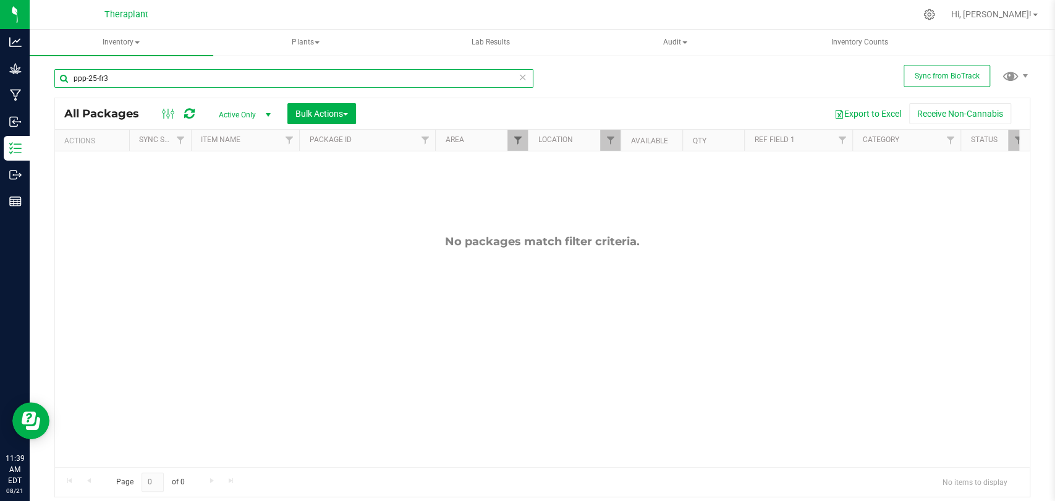
type input "ppp-25-fr3"
click at [515, 139] on span "Filter" at bounding box center [517, 140] width 10 height 10
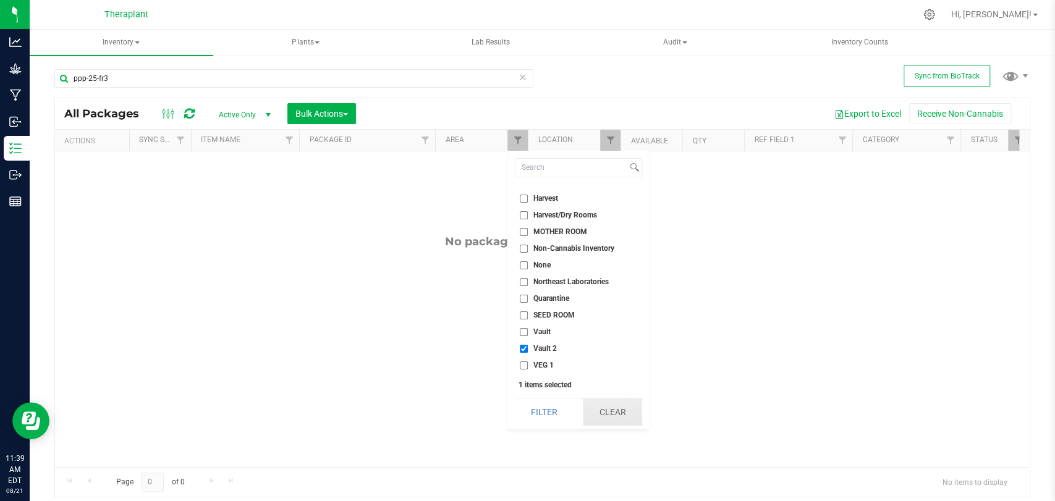
click at [602, 415] on button "Clear" at bounding box center [612, 412] width 59 height 27
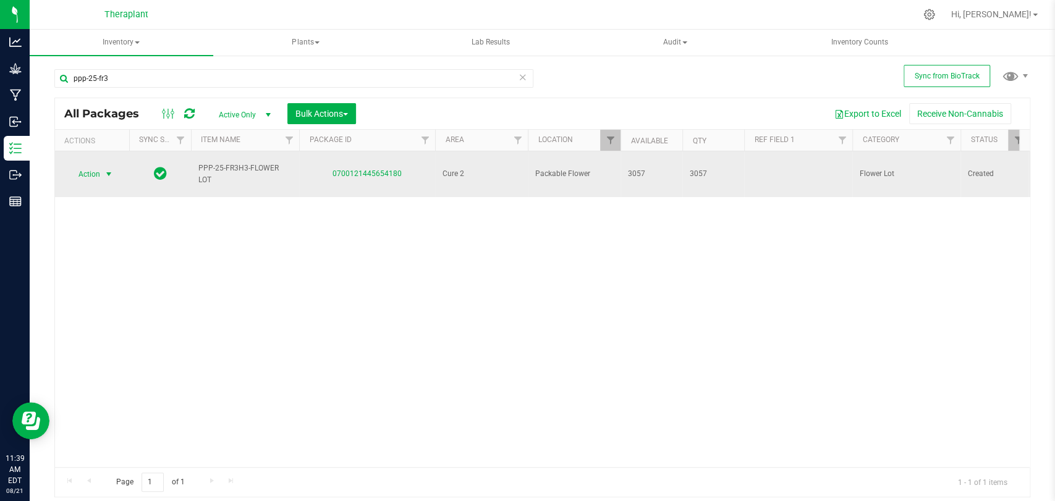
click at [112, 169] on span "select" at bounding box center [109, 174] width 10 height 10
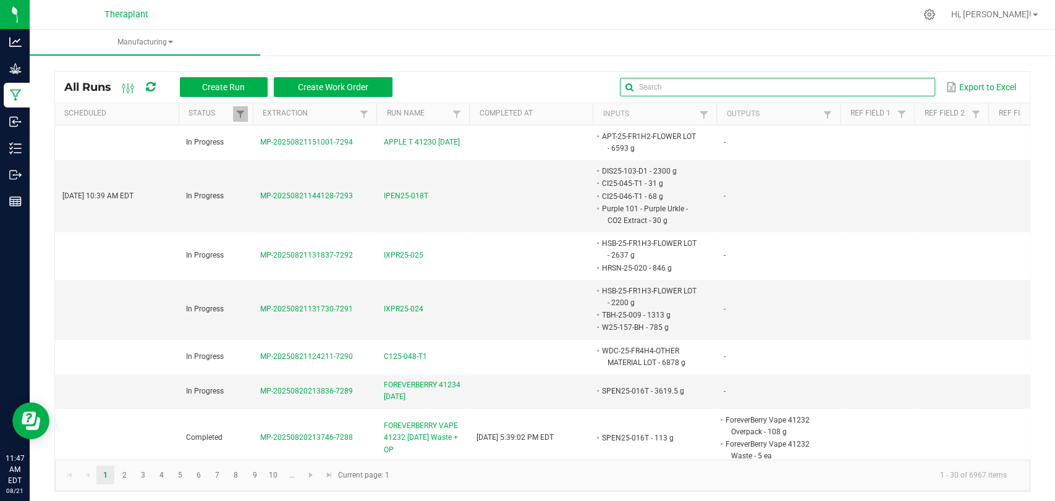
click at [895, 90] on input "text" at bounding box center [777, 87] width 315 height 19
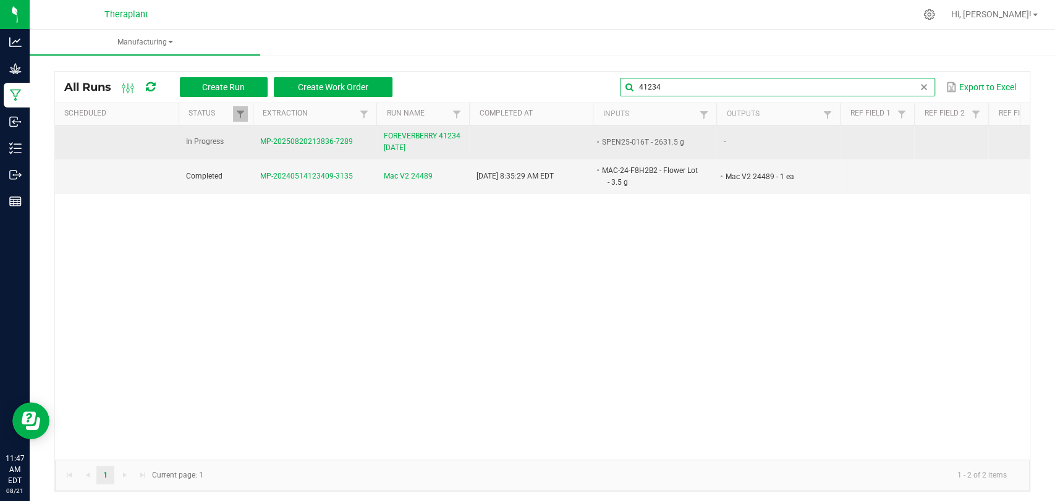
type input "41234"
click at [439, 140] on span "FOREVERBERRY 41234 [DATE]" at bounding box center [423, 141] width 78 height 23
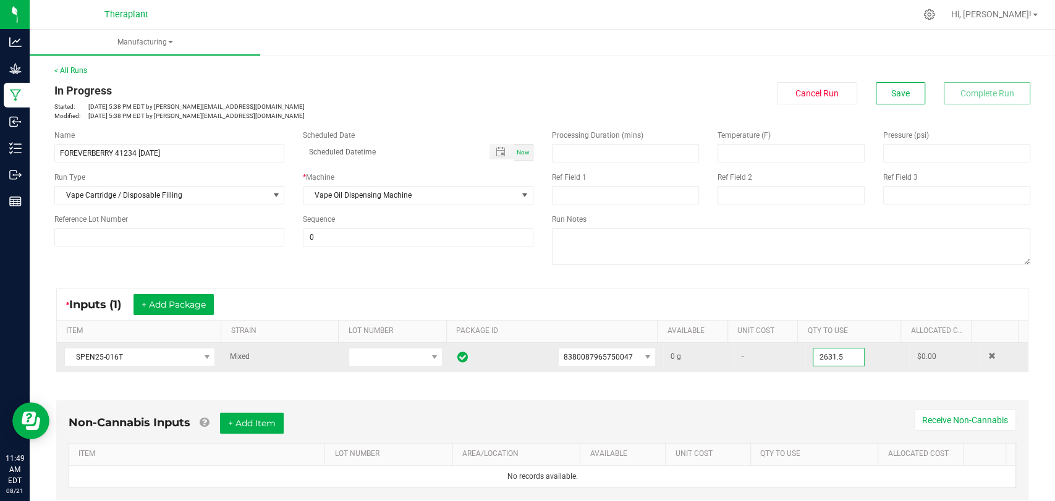
click at [820, 354] on input "2631.5" at bounding box center [838, 357] width 51 height 17
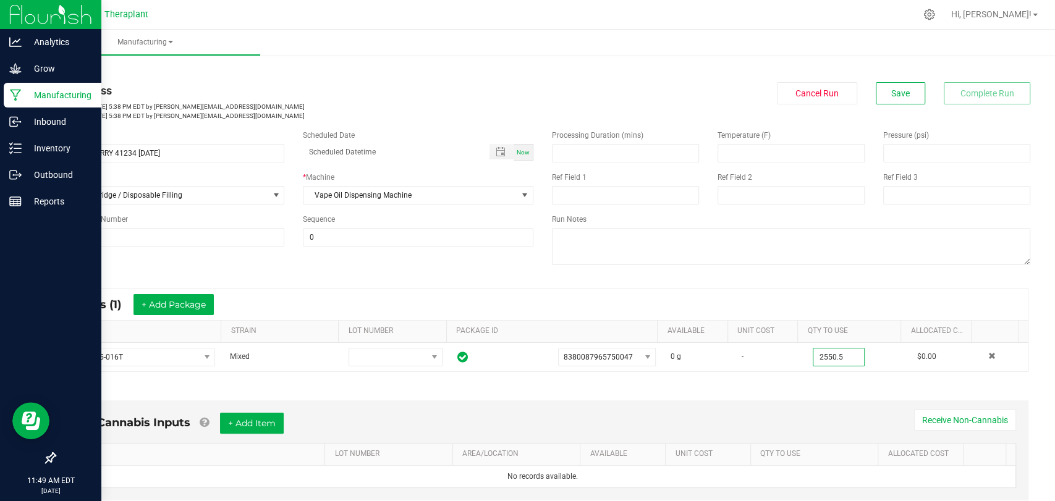
type input "2550.5000 g"
click at [25, 101] on p "Manufacturing" at bounding box center [59, 95] width 74 height 15
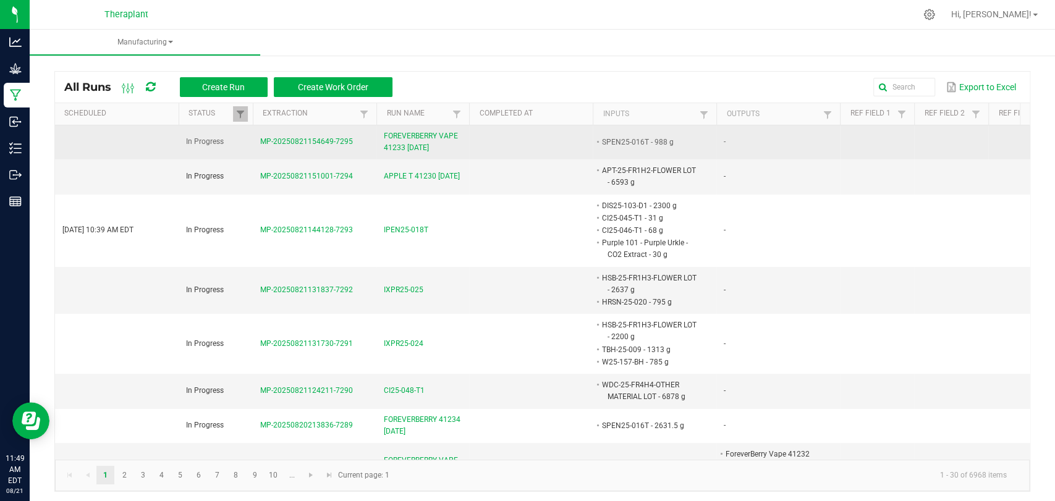
click at [420, 139] on span "FOREVERBERRY VAPE 41233 [DATE]" at bounding box center [423, 141] width 78 height 23
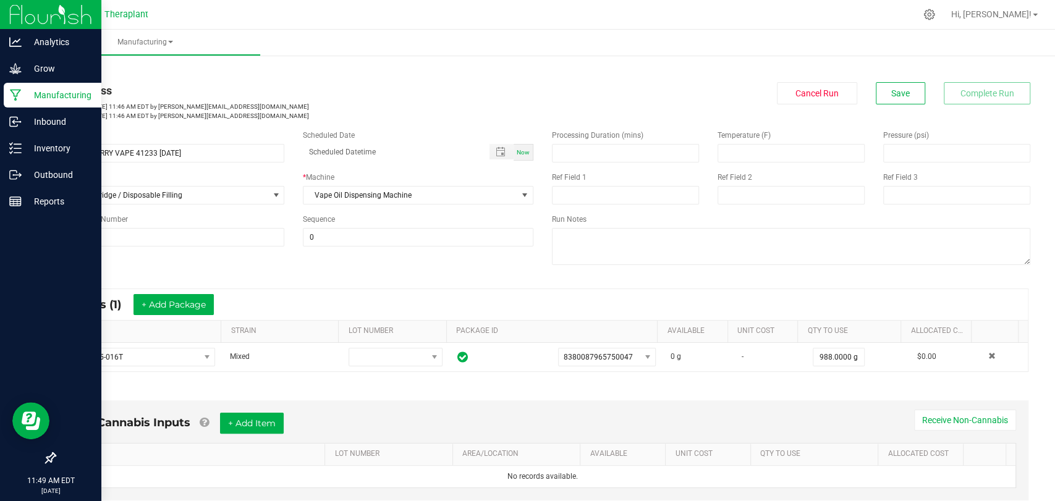
drag, startPoint x: 46, startPoint y: 94, endPoint x: 74, endPoint y: 96, distance: 27.9
click at [47, 95] on p "Manufacturing" at bounding box center [59, 95] width 74 height 15
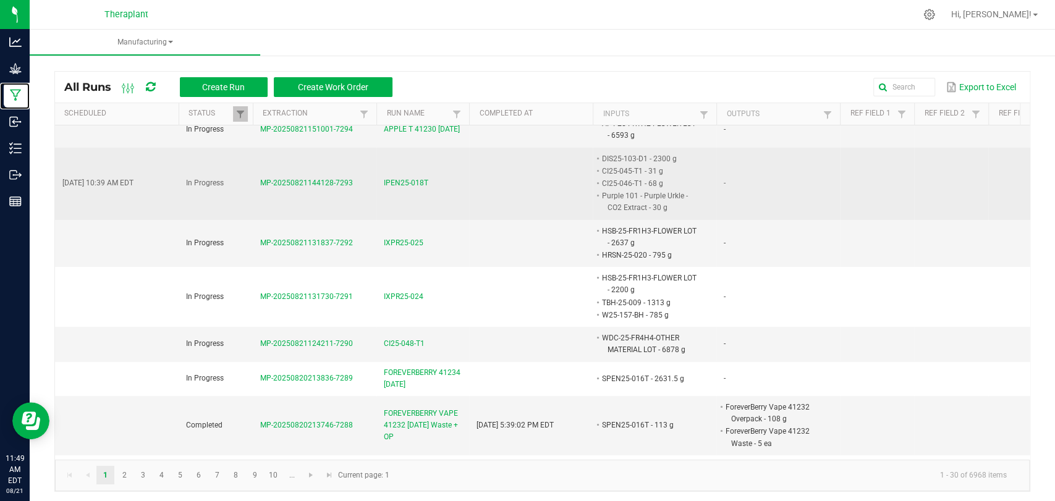
scroll to position [69, 0]
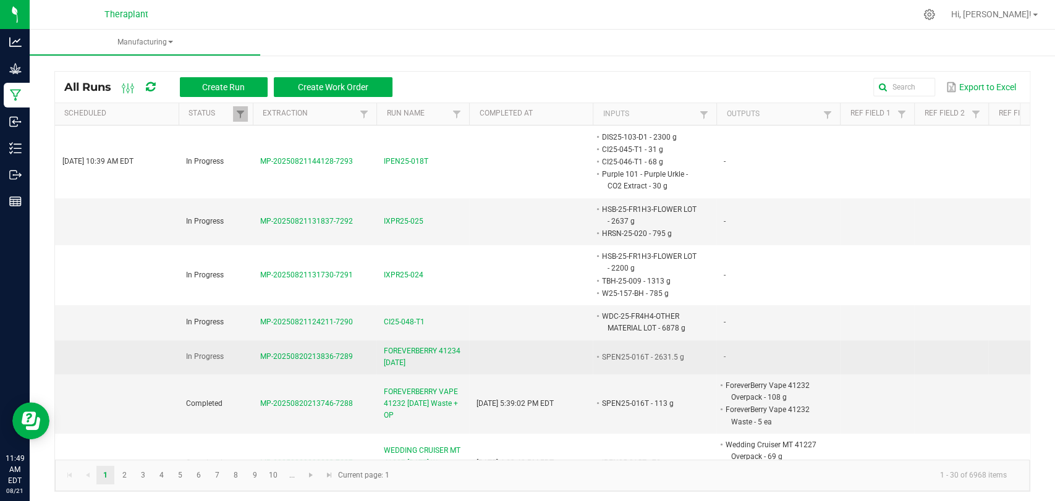
click at [402, 346] on span "FOREVERBERRY 41234 [DATE]" at bounding box center [423, 357] width 78 height 23
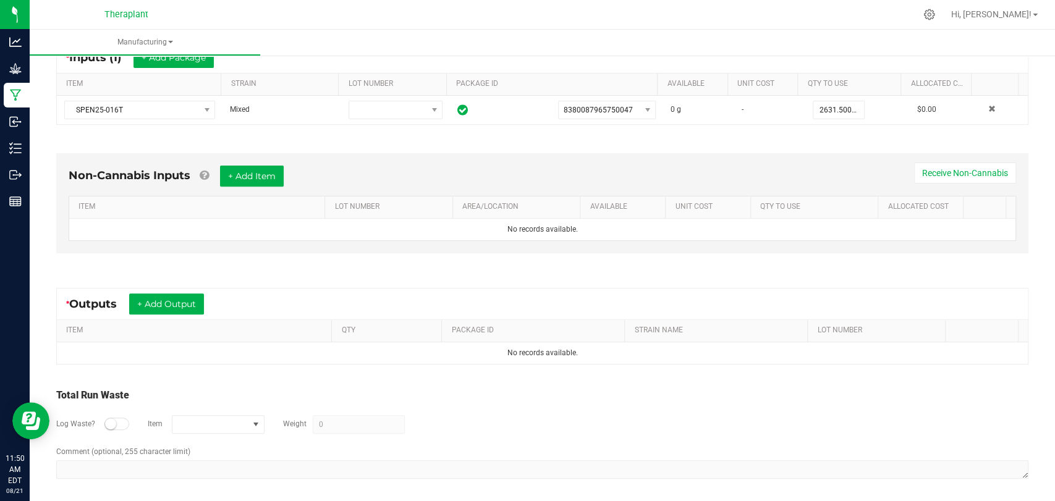
scroll to position [250, 0]
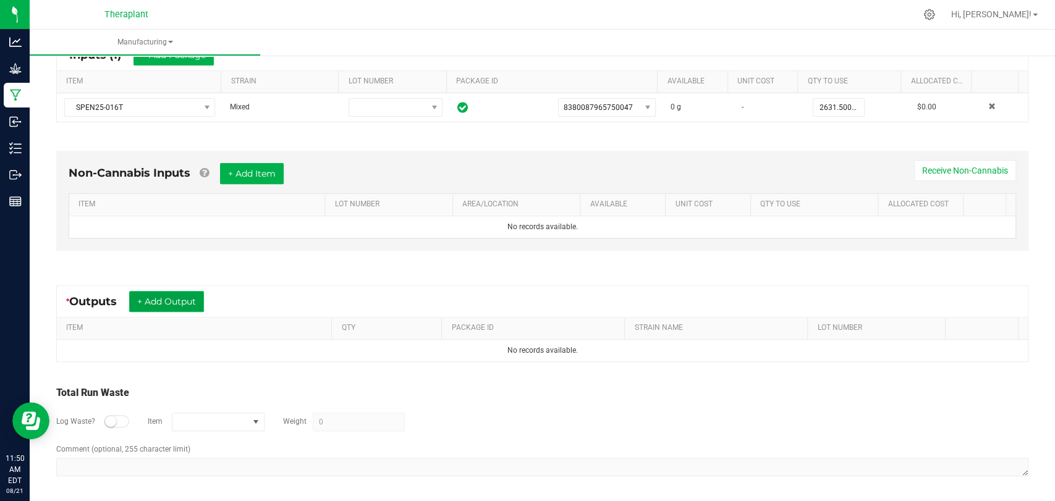
click at [166, 293] on button "+ Add Output" at bounding box center [166, 301] width 75 height 21
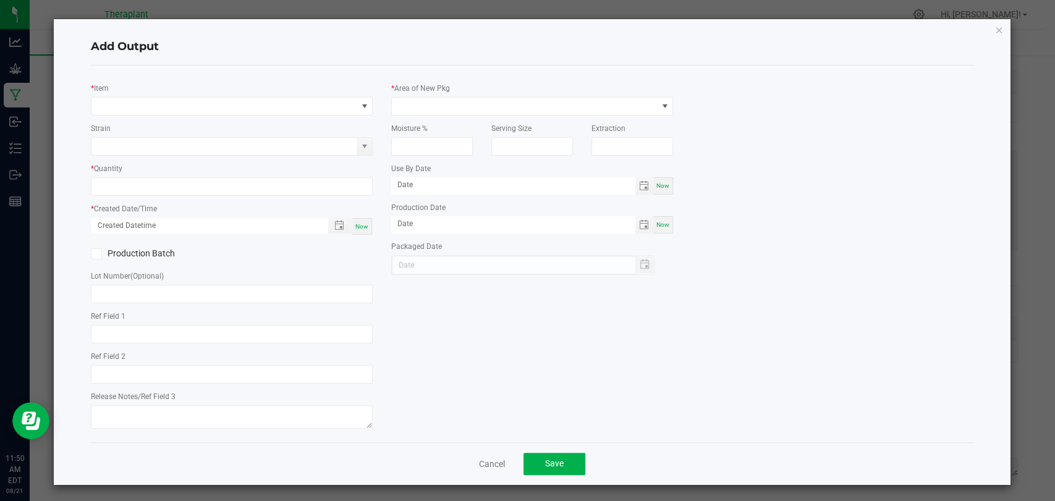
type input "SBC"
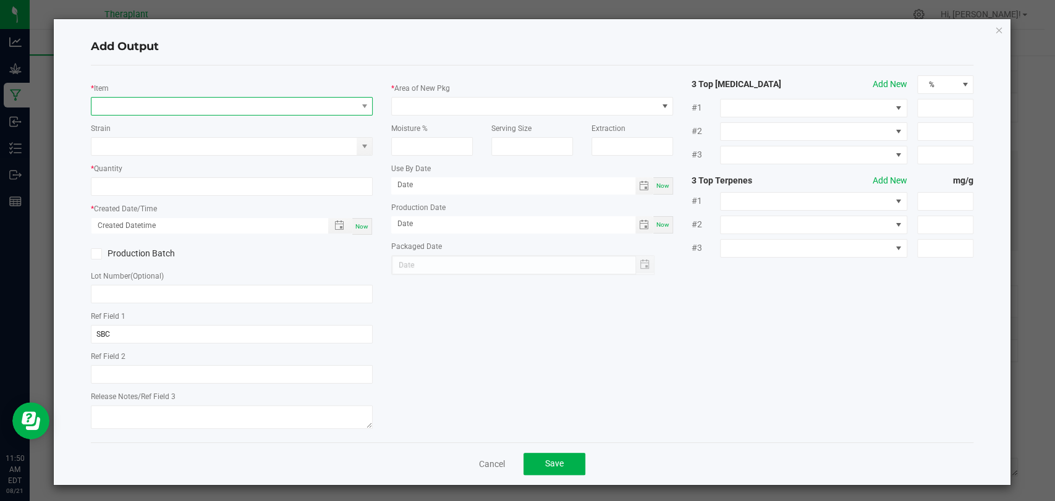
click at [184, 104] on span "NO DATA FOUND" at bounding box center [223, 106] width 265 height 17
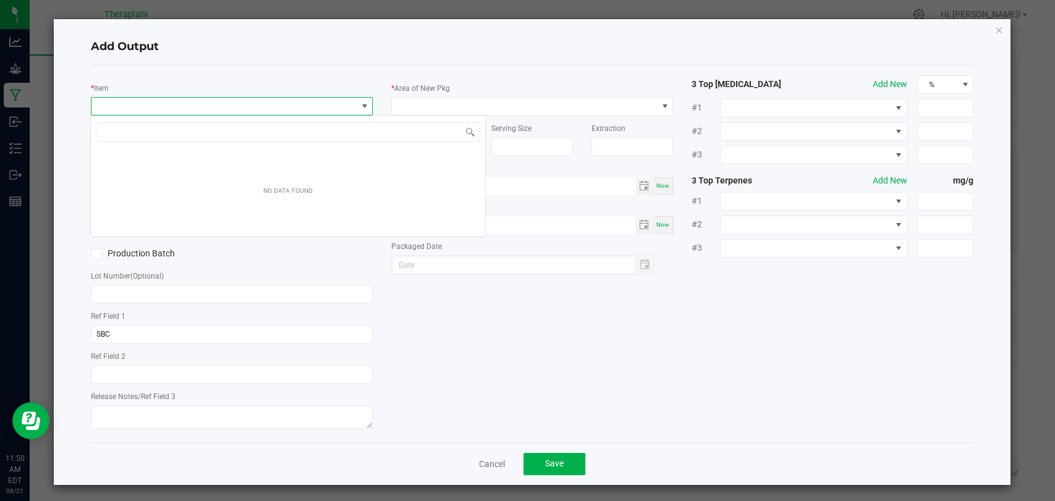
scroll to position [18, 278]
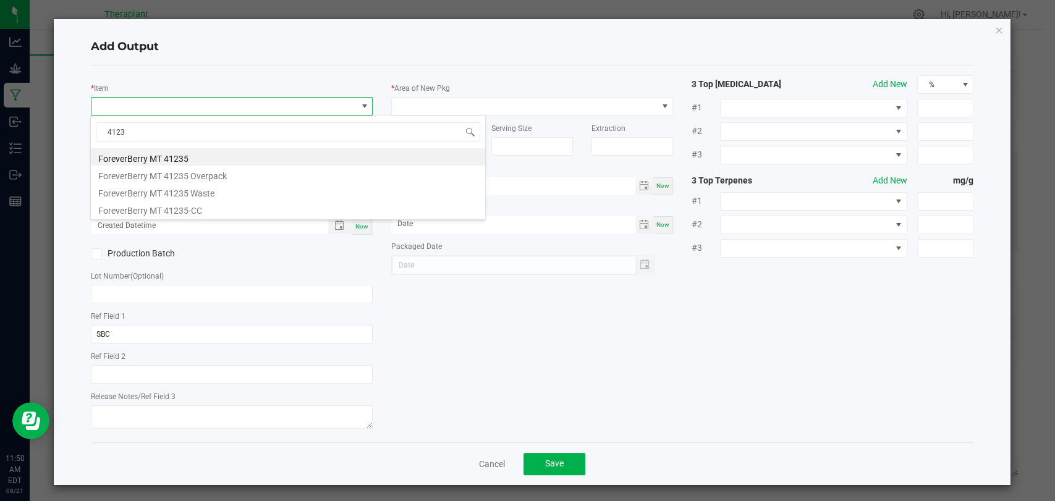
type input "41234"
click at [177, 151] on li "ForeverBerry MT 41234" at bounding box center [288, 156] width 394 height 17
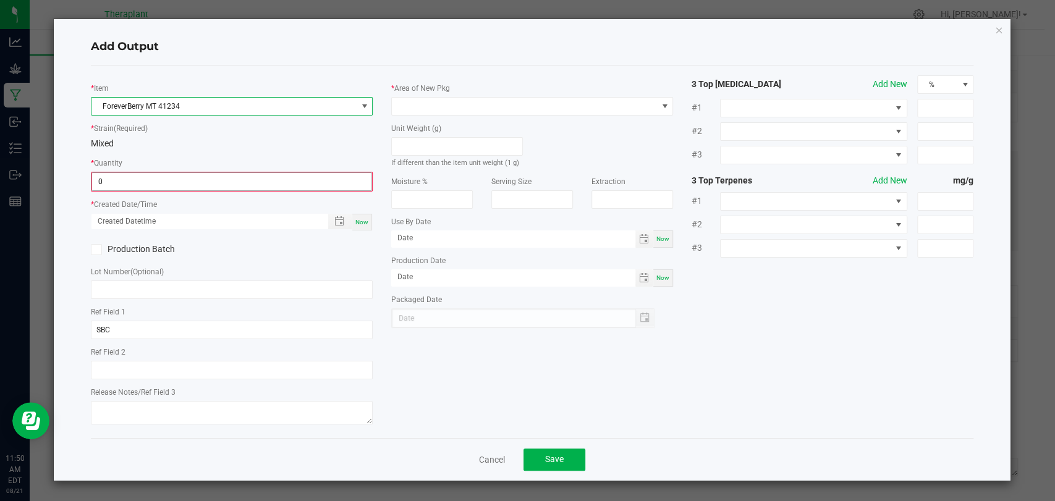
click at [171, 173] on input "0" at bounding box center [231, 181] width 279 height 17
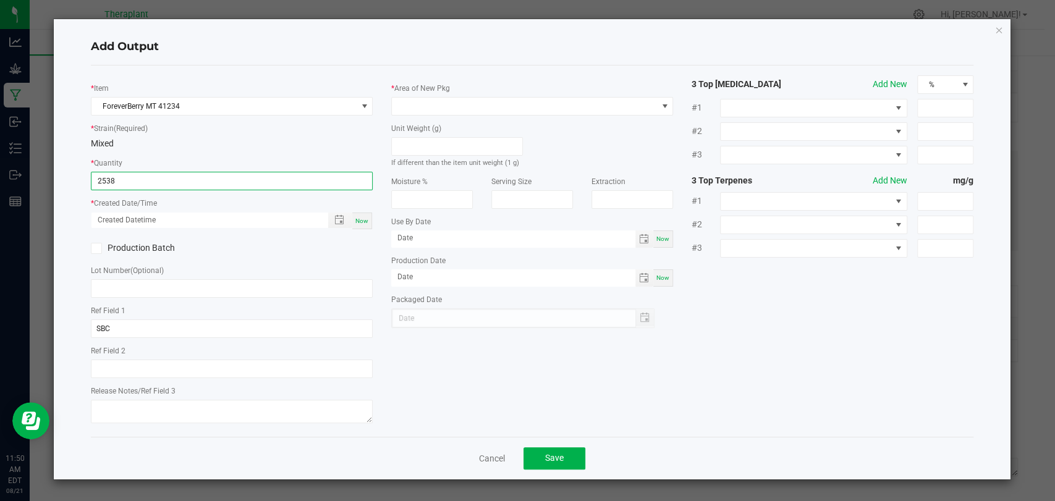
type input "2538 ea"
click at [363, 218] on span "Now" at bounding box center [361, 221] width 13 height 7
type input "[DATE] 11:50 AM"
type input "[DATE]"
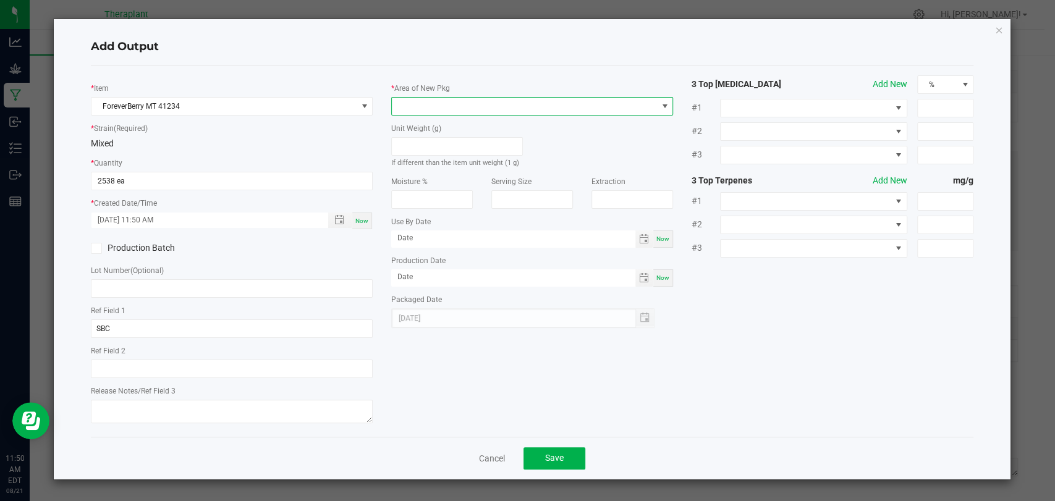
click at [434, 100] on span at bounding box center [524, 106] width 265 height 17
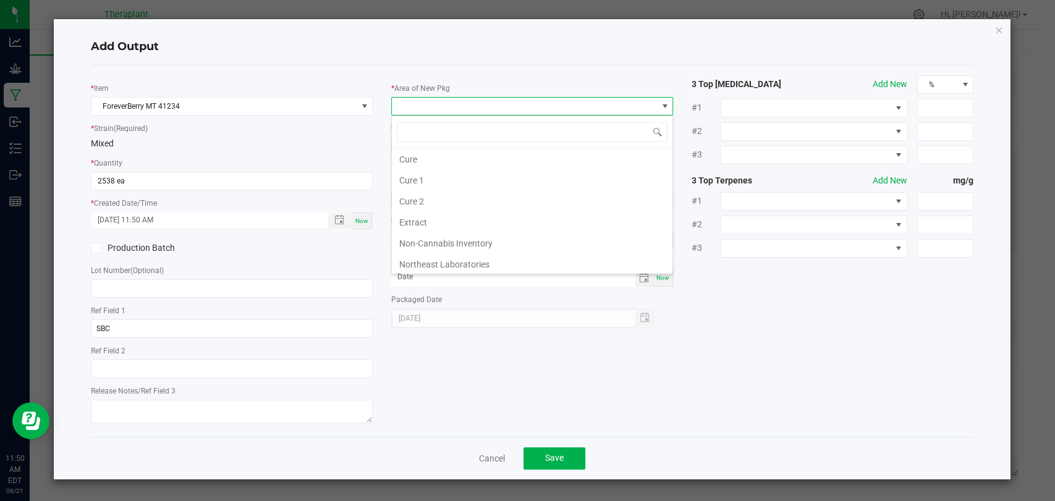
scroll to position [231, 0]
click at [431, 213] on li "Vault 2" at bounding box center [532, 221] width 281 height 21
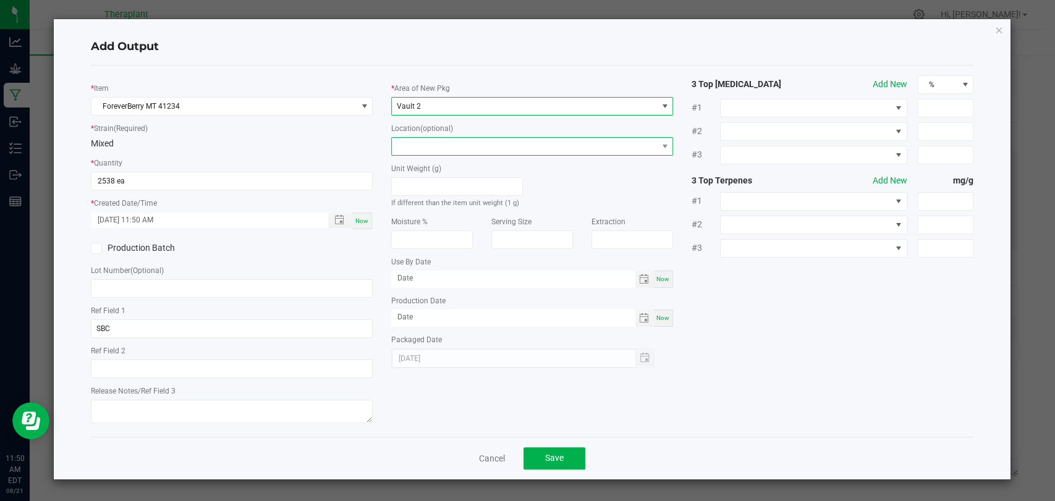
click at [430, 148] on span at bounding box center [524, 146] width 265 height 17
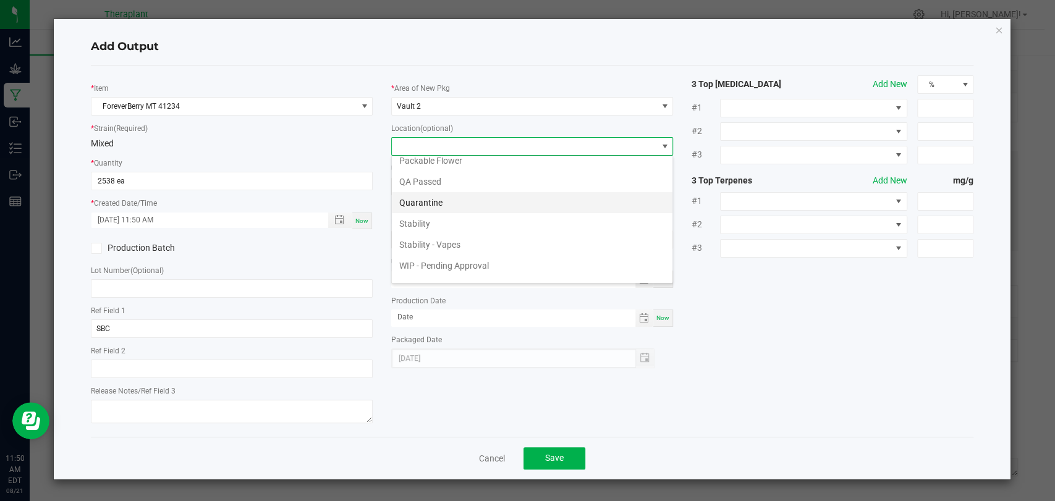
scroll to position [85, 0]
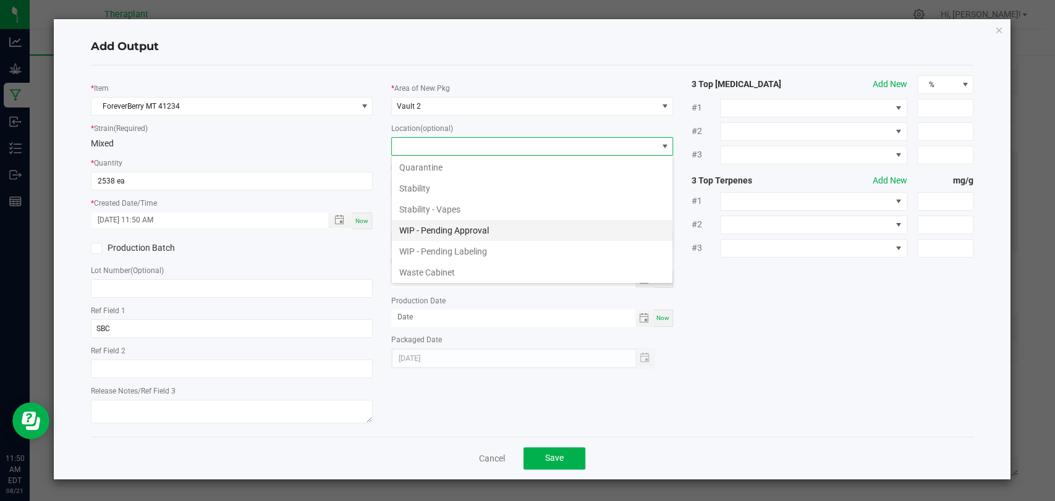
click at [440, 221] on li "WIP - Pending Approval" at bounding box center [532, 230] width 281 height 21
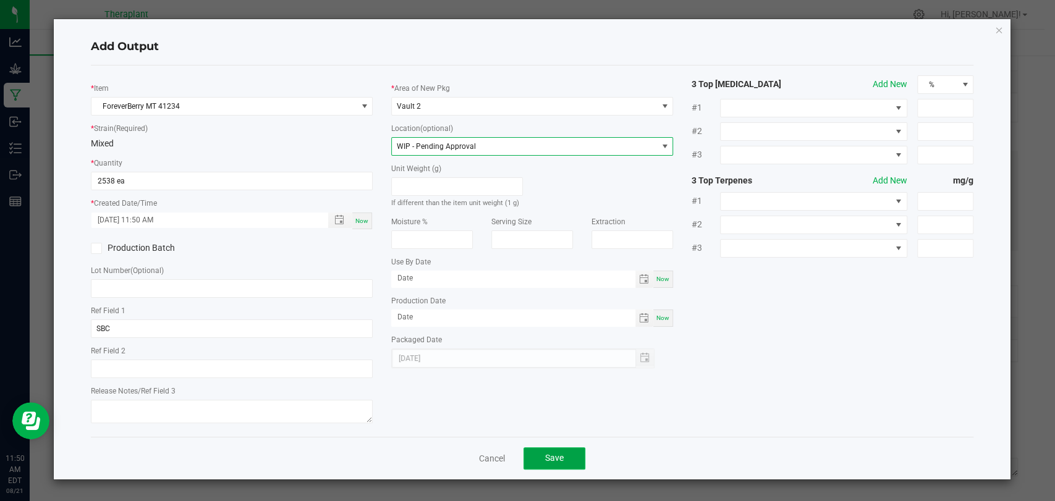
click at [565, 451] on button "Save" at bounding box center [555, 459] width 62 height 22
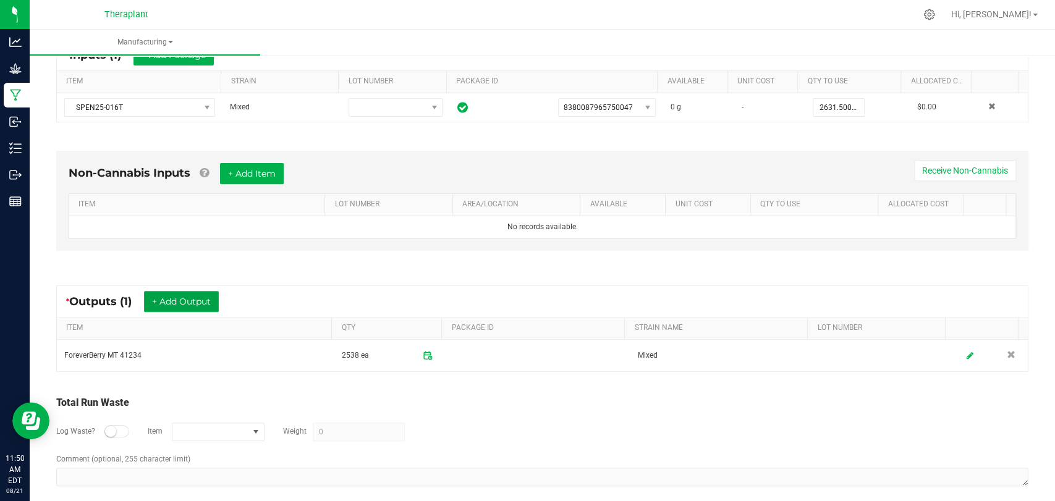
click at [204, 299] on button "+ Add Output" at bounding box center [181, 301] width 75 height 21
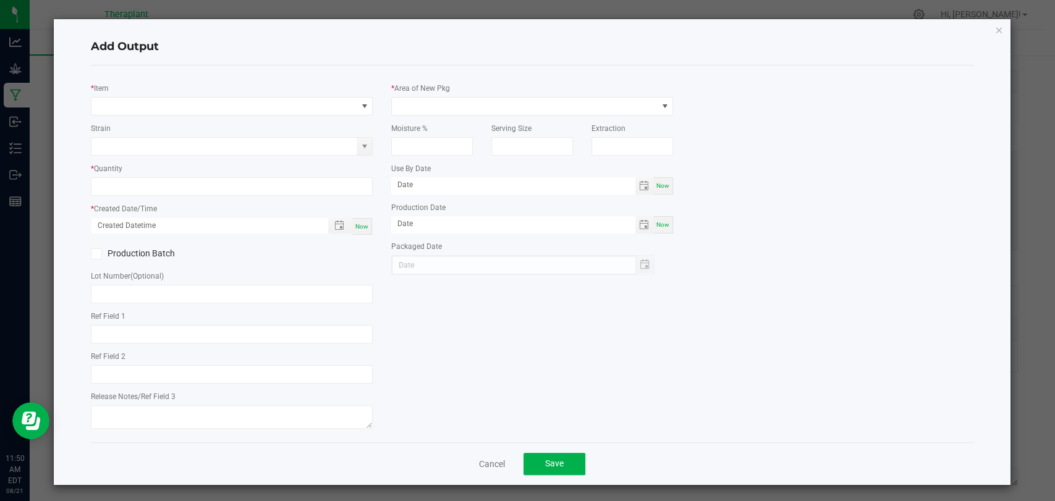
type input "SBC"
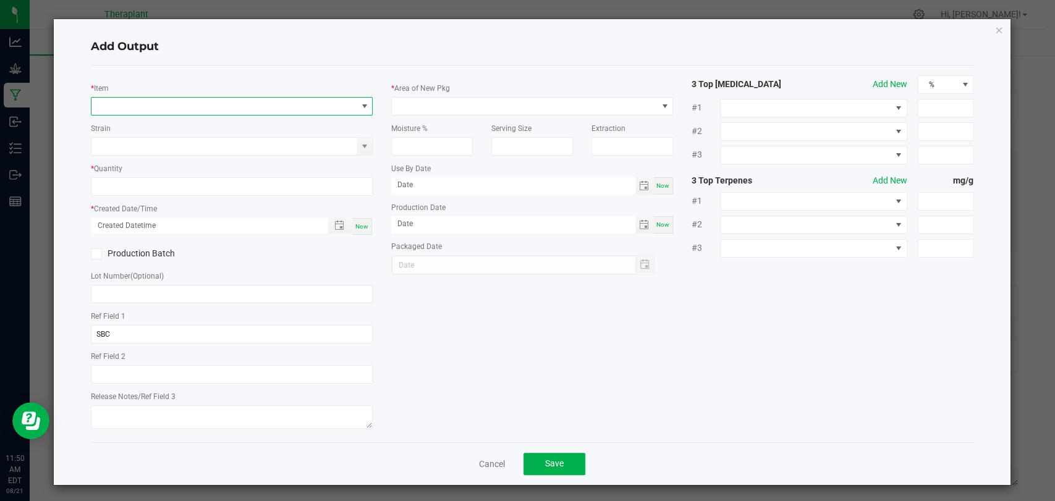
click at [211, 108] on span "NO DATA FOUND" at bounding box center [223, 106] width 265 height 17
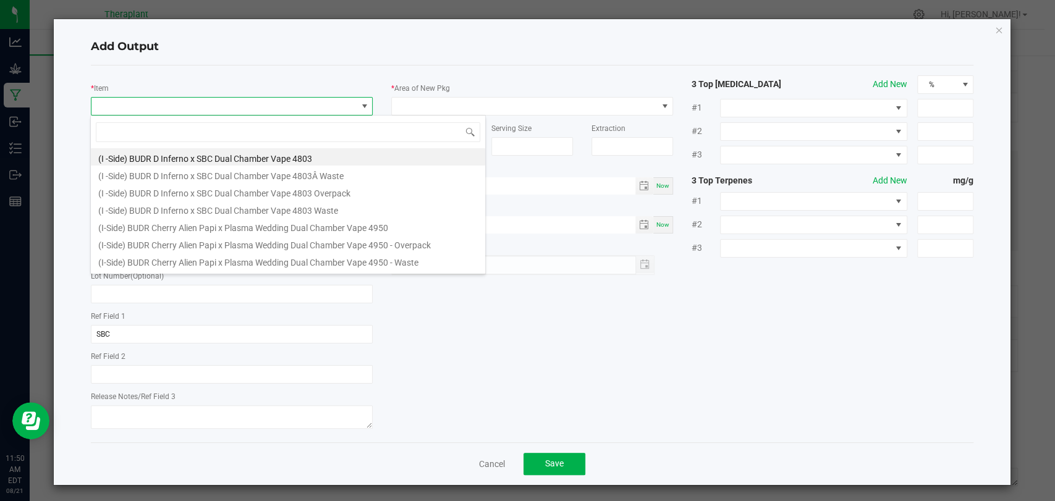
scroll to position [18, 278]
type input "5"
type input "41234"
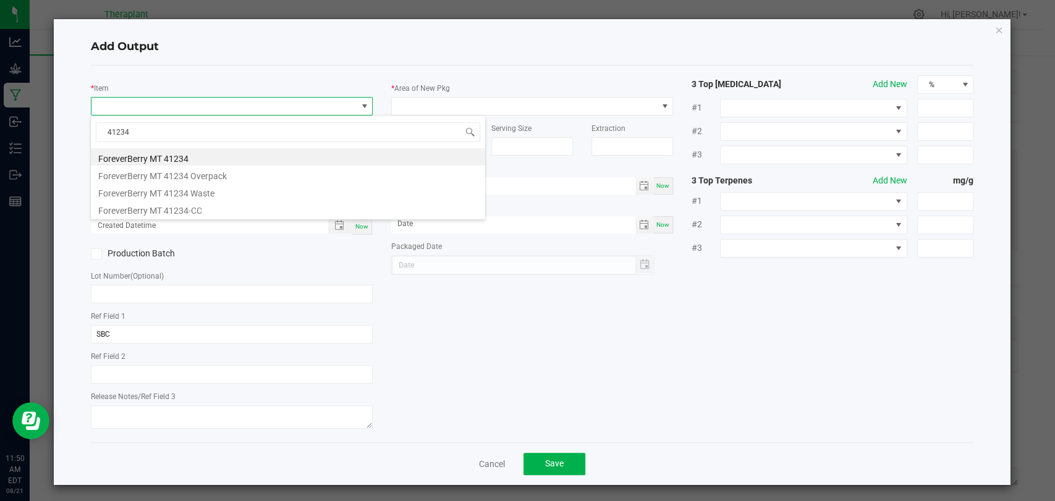
click at [191, 150] on li "ForeverBerry MT 41234" at bounding box center [288, 156] width 394 height 17
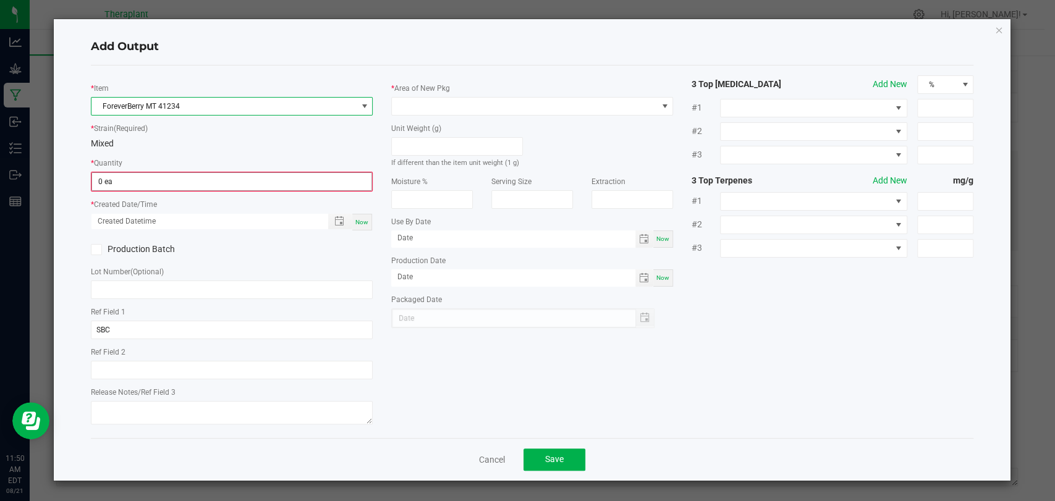
click at [180, 171] on div "* Quantity 0 ea" at bounding box center [232, 173] width 282 height 35
click at [180, 174] on input "0" at bounding box center [231, 181] width 279 height 17
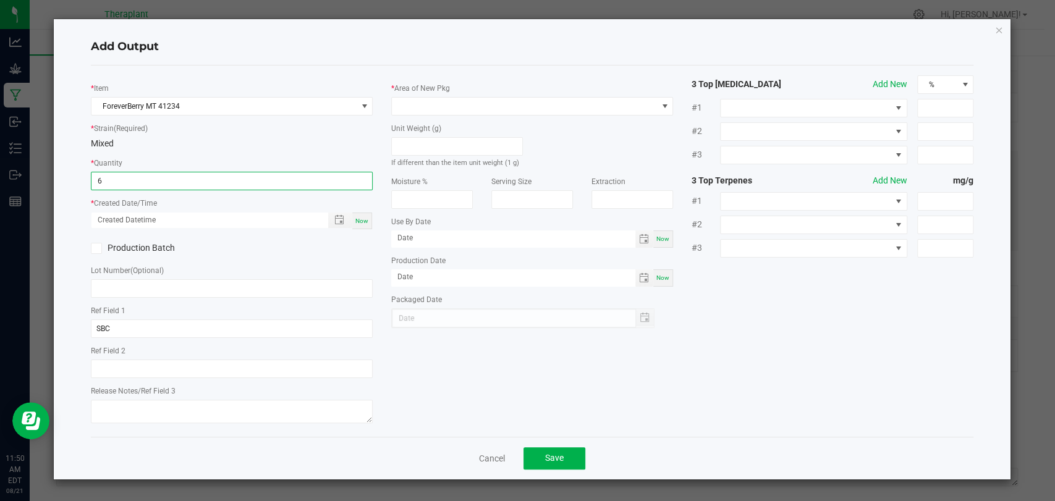
type input "6 ea"
click at [362, 225] on div "Now" at bounding box center [362, 221] width 20 height 17
type input "[DATE] 11:50 AM"
type input "[DATE]"
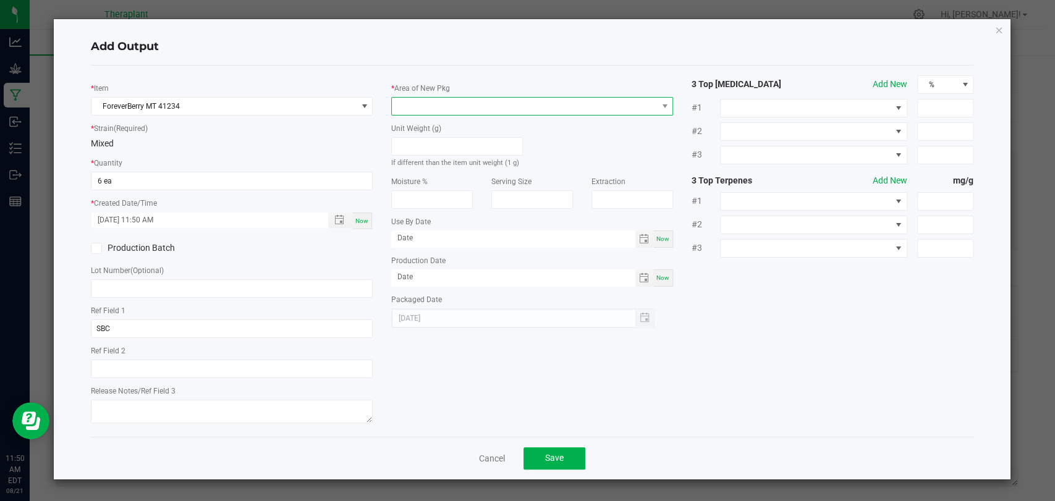
click at [412, 101] on span at bounding box center [524, 106] width 265 height 17
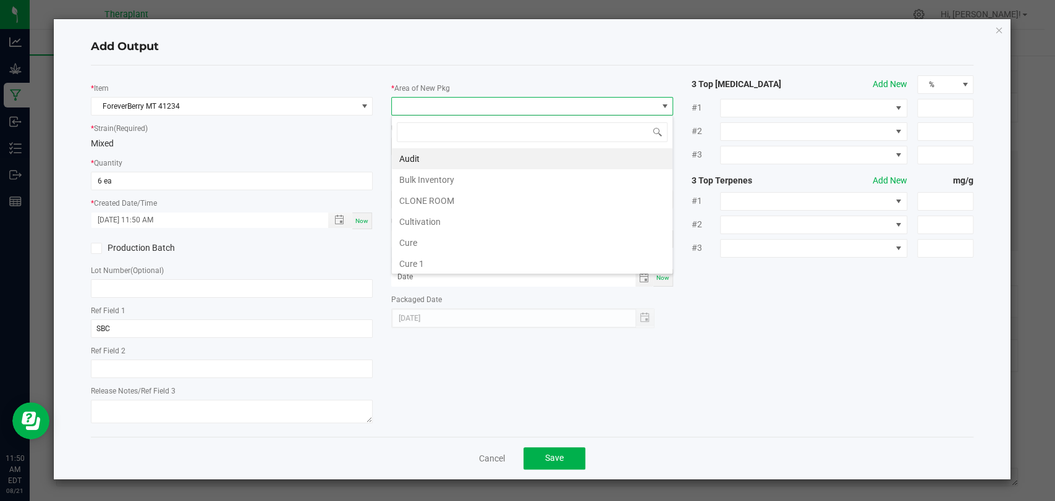
scroll to position [231, 0]
click at [429, 223] on li "Vault 2" at bounding box center [532, 221] width 281 height 21
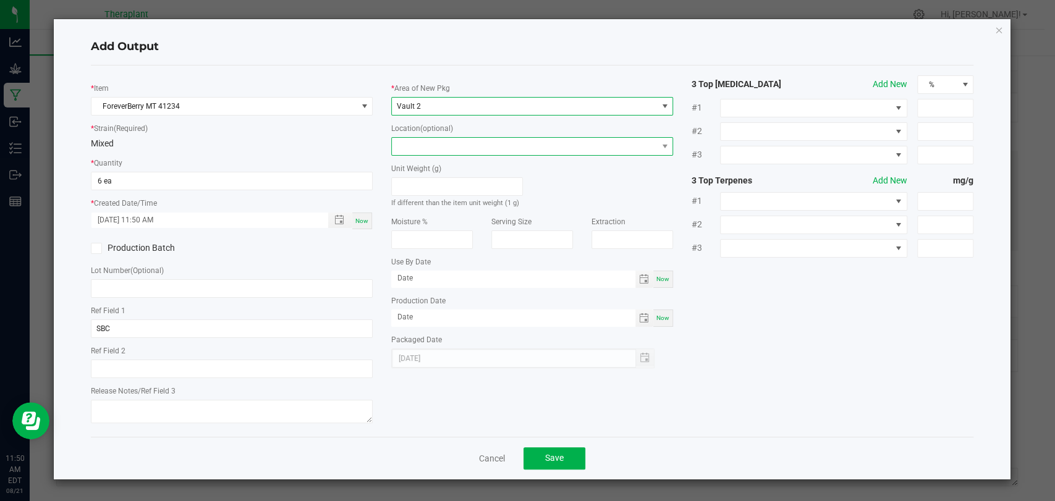
click at [435, 146] on span at bounding box center [524, 146] width 265 height 17
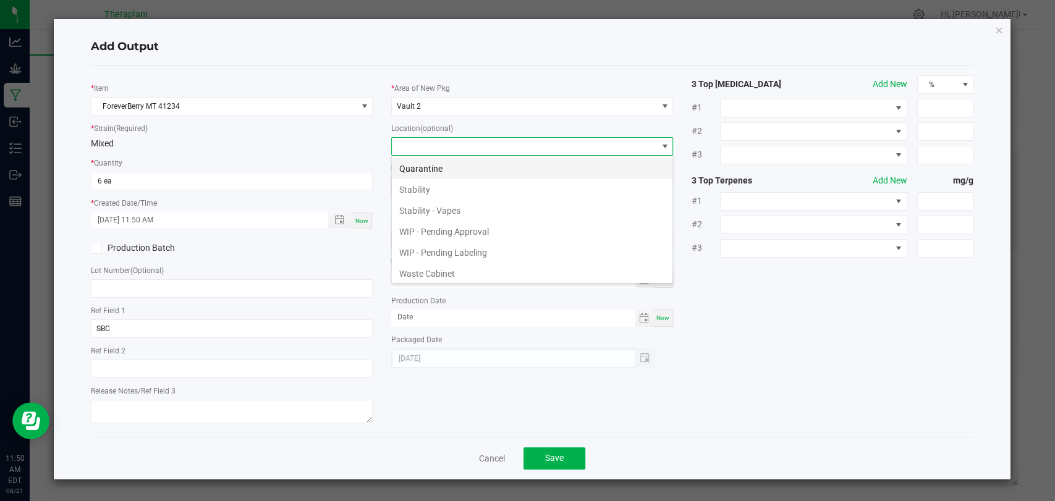
scroll to position [85, 0]
click at [420, 187] on li "Stability" at bounding box center [532, 188] width 281 height 21
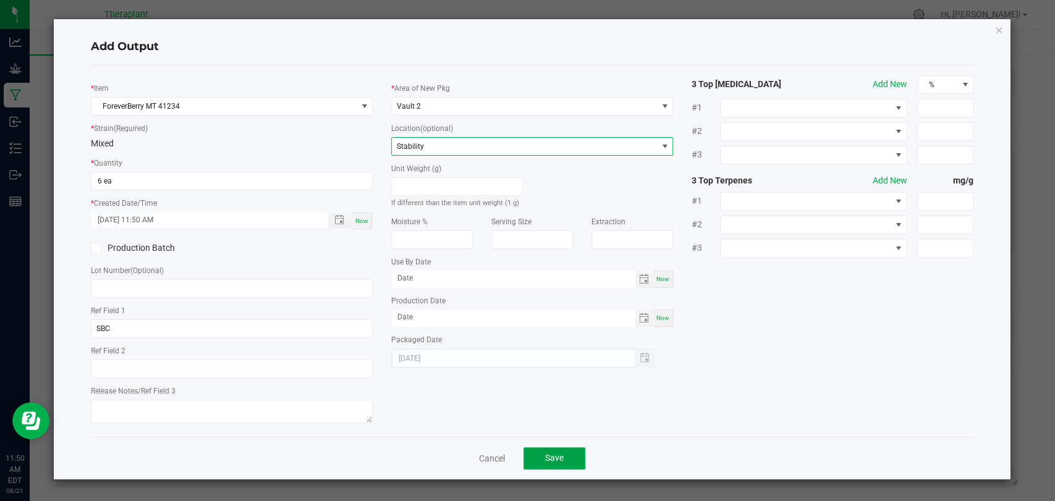
click at [562, 453] on span "Save" at bounding box center [554, 458] width 19 height 10
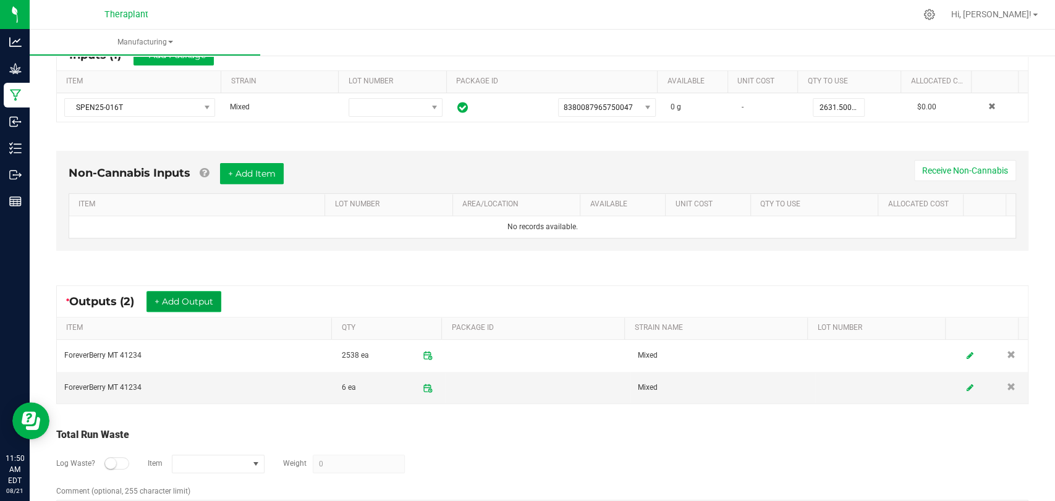
click at [203, 295] on button "+ Add Output" at bounding box center [183, 301] width 75 height 21
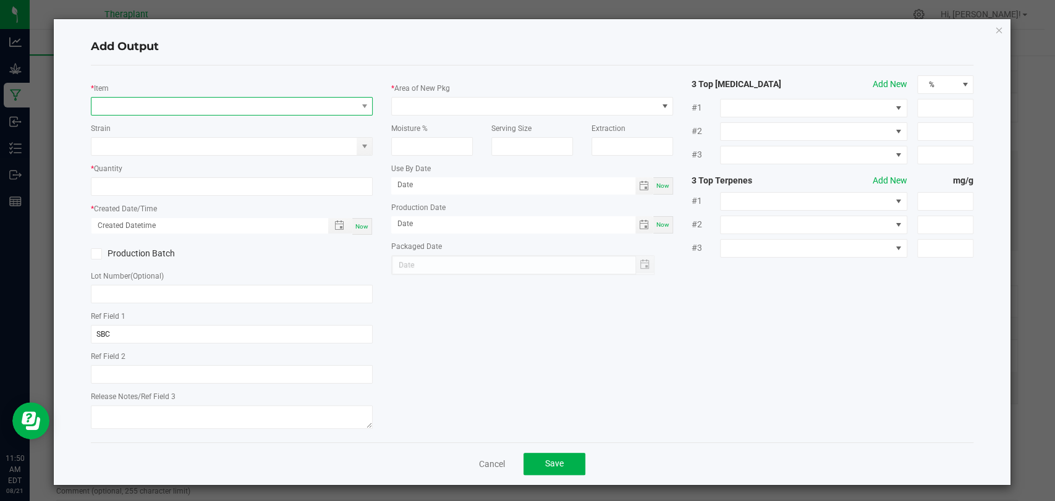
click at [198, 112] on span "NO DATA FOUND" at bounding box center [223, 106] width 265 height 17
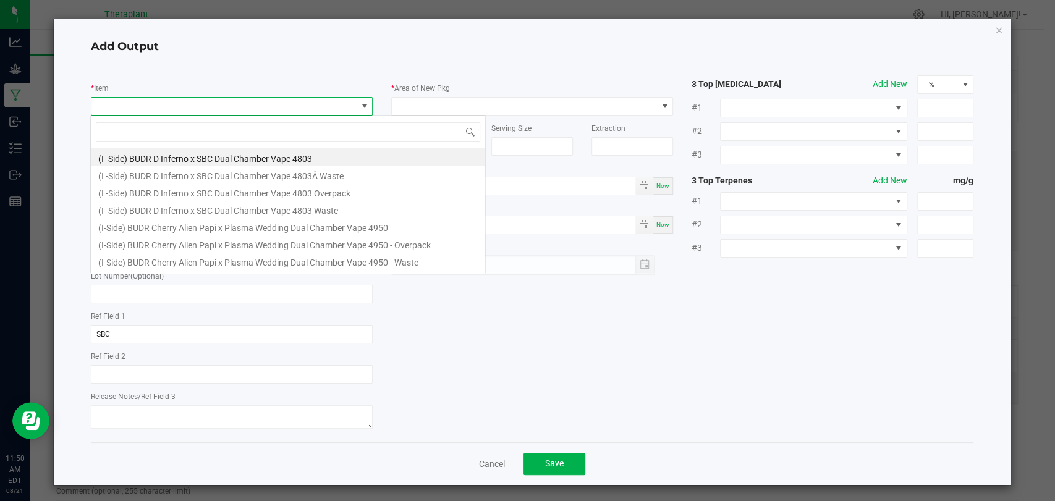
scroll to position [18, 278]
type input "41234"
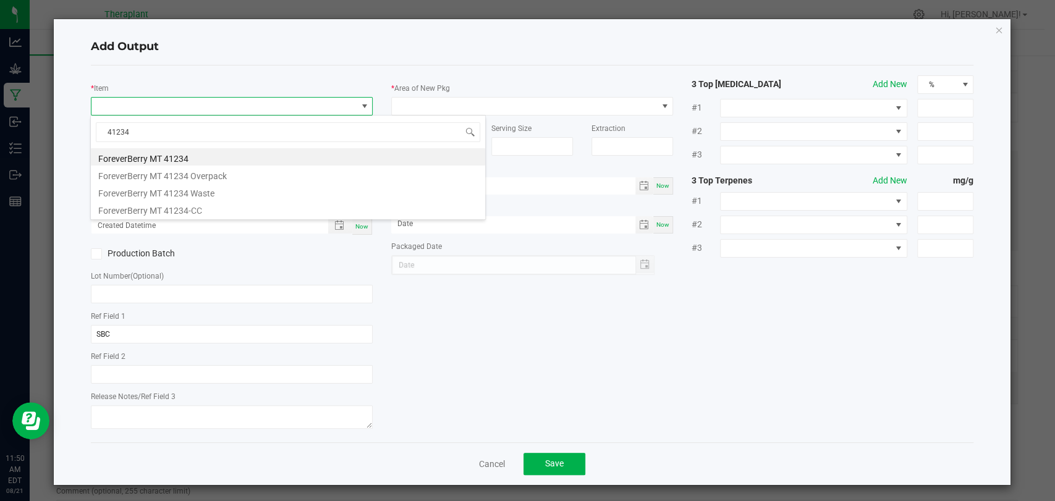
click at [185, 148] on li "ForeverBerry MT 41234" at bounding box center [288, 156] width 394 height 17
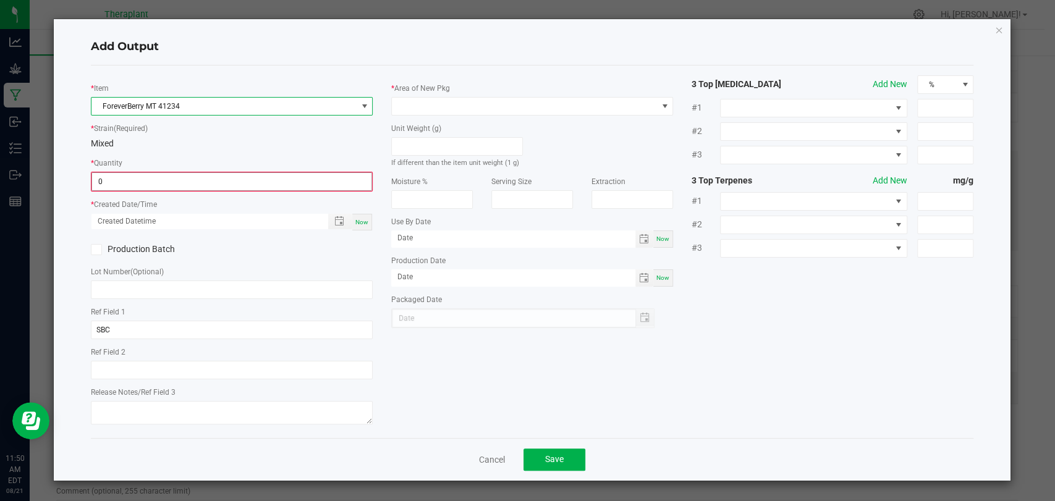
click at [183, 173] on input "0" at bounding box center [231, 181] width 279 height 17
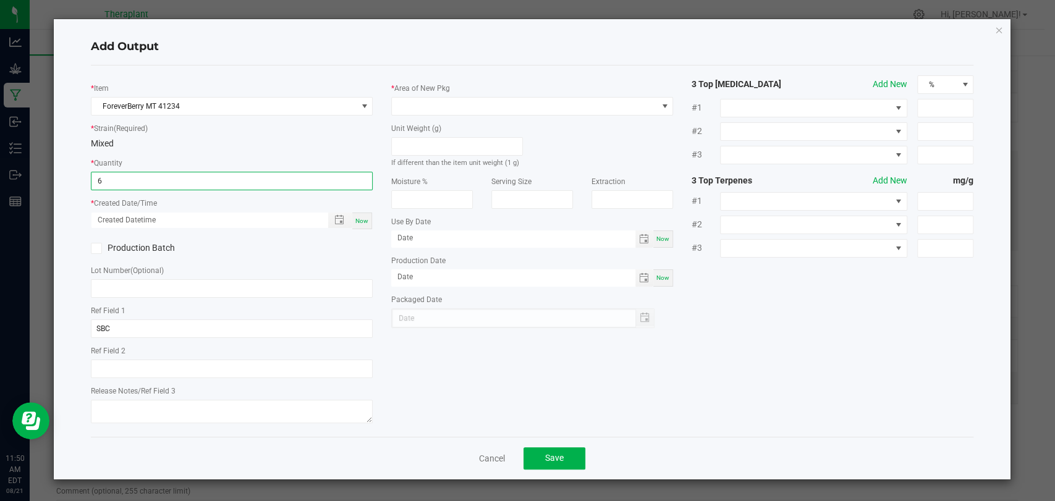
type input "6 ea"
click at [360, 219] on span "Now" at bounding box center [361, 221] width 13 height 7
type input "[DATE] 11:50 AM"
type input "[DATE]"
click at [418, 120] on div "Unit Weight (g) If different than the item unit weight (1 g)" at bounding box center [457, 142] width 150 height 53
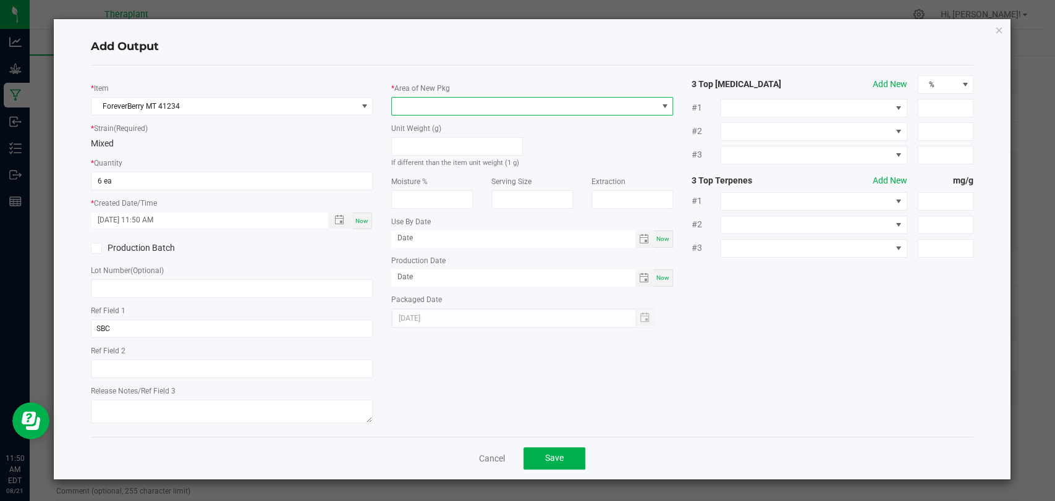
click at [423, 112] on span at bounding box center [524, 106] width 265 height 17
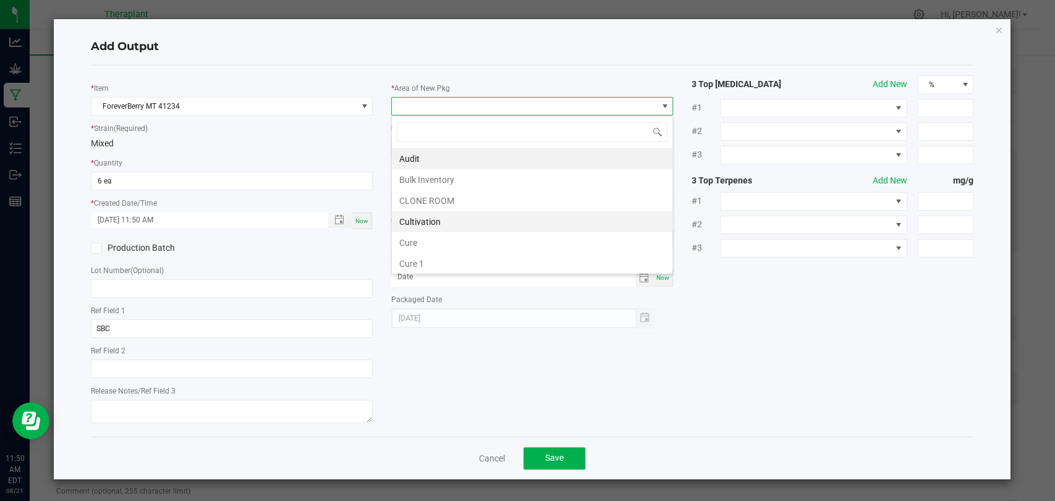
scroll to position [231, 0]
click at [430, 219] on li "Vault 2" at bounding box center [532, 221] width 281 height 21
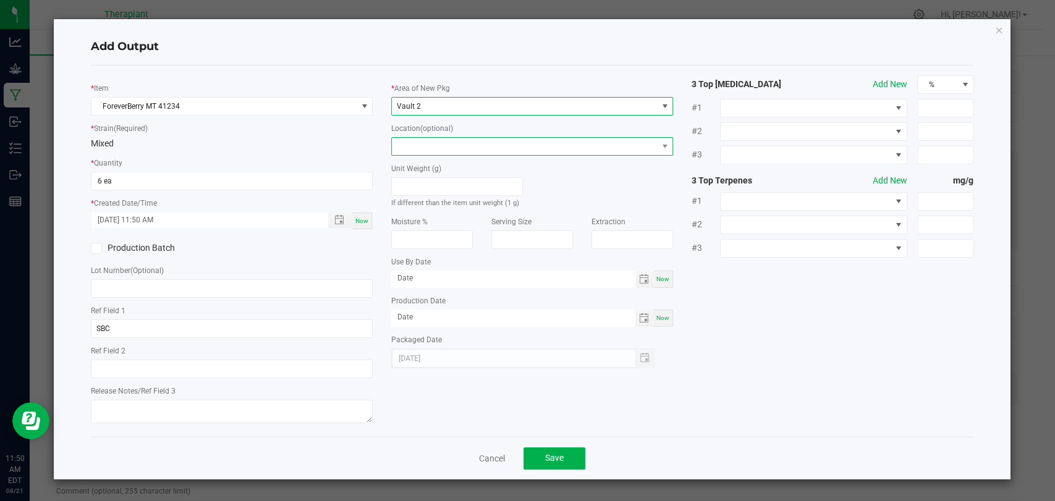
click at [430, 143] on span at bounding box center [524, 146] width 265 height 17
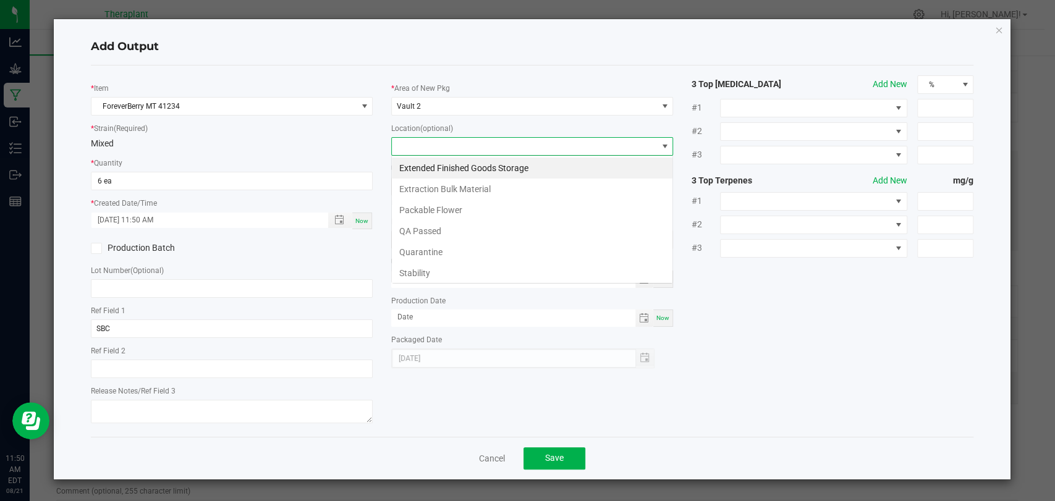
scroll to position [18, 282]
click at [420, 267] on li "Stability" at bounding box center [532, 273] width 281 height 21
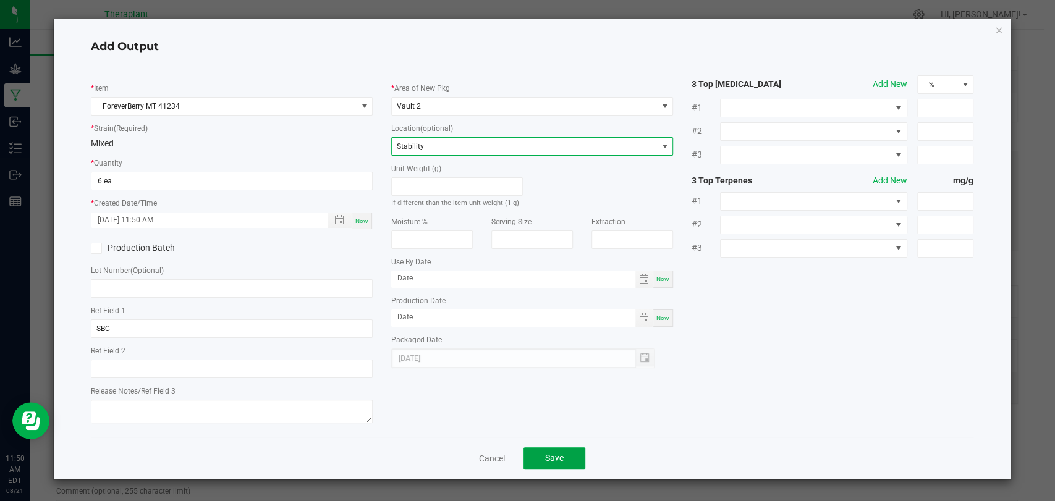
click at [556, 451] on button "Save" at bounding box center [555, 459] width 62 height 22
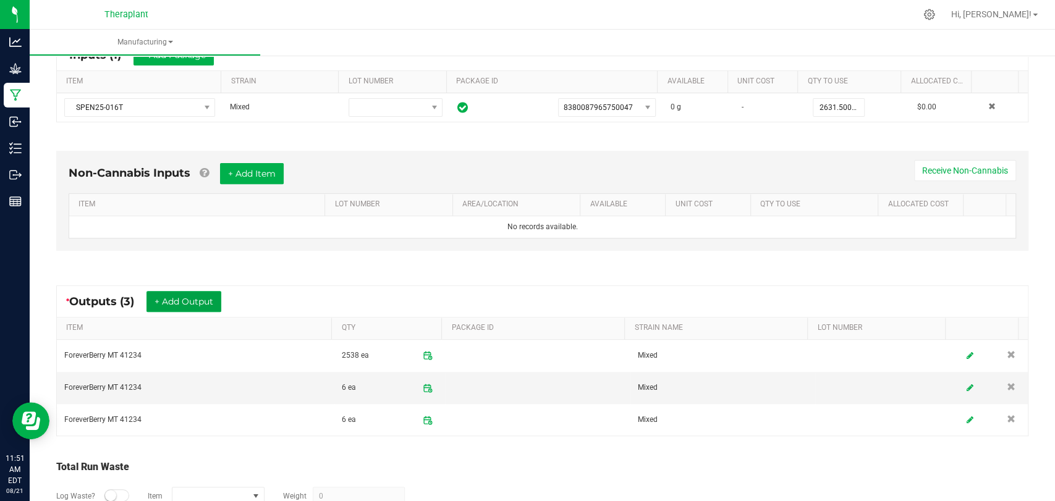
scroll to position [181, 0]
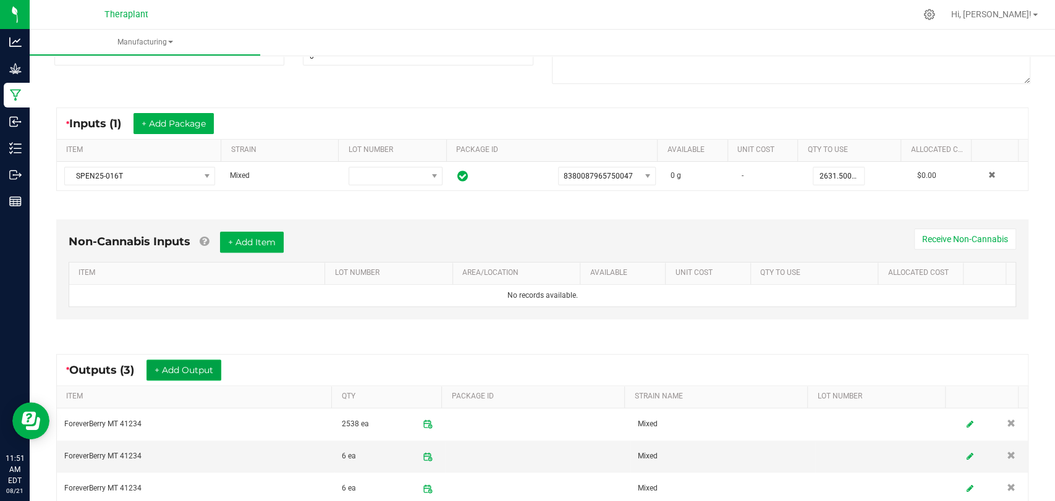
click at [203, 371] on button "+ Add Output" at bounding box center [183, 370] width 75 height 21
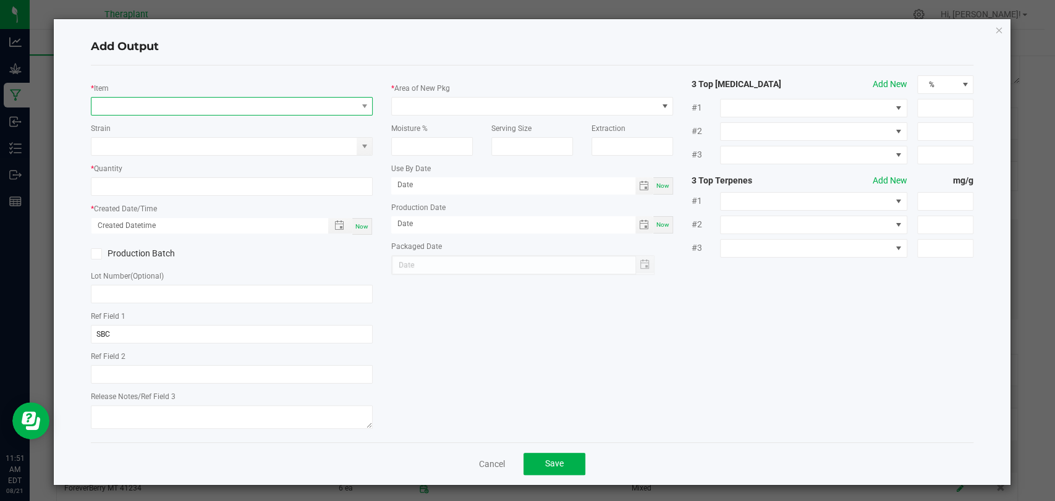
click at [257, 106] on span "NO DATA FOUND" at bounding box center [223, 106] width 265 height 17
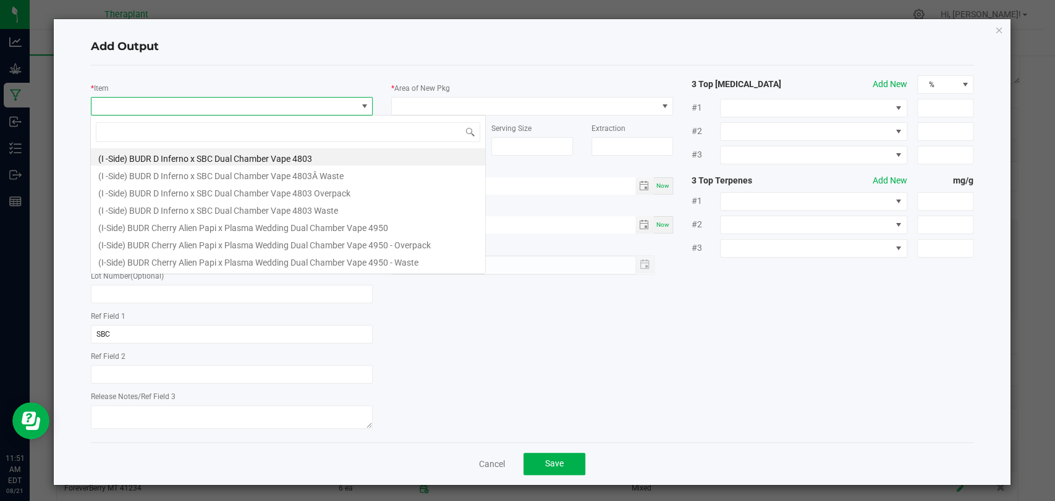
scroll to position [18, 278]
type input "41234"
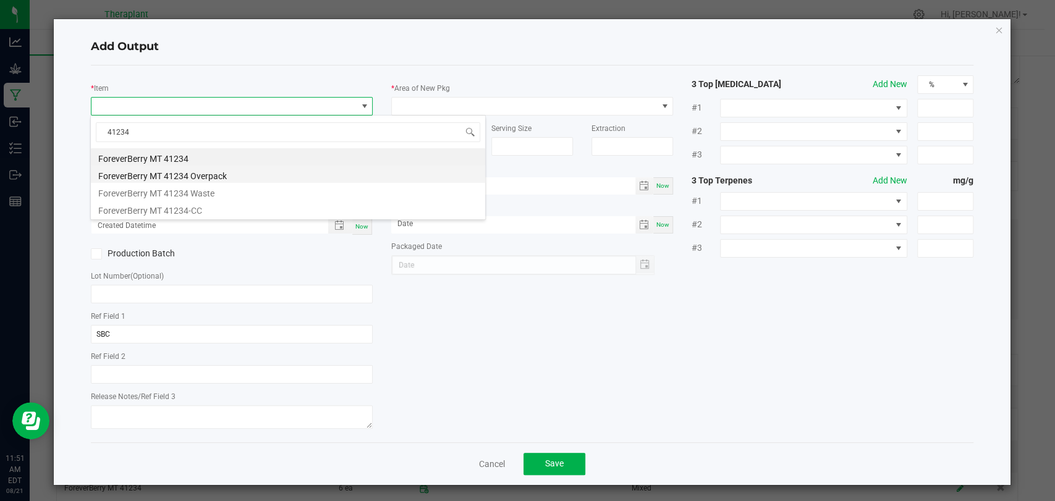
click at [182, 179] on li "ForeverBerry MT 41234 Overpack" at bounding box center [288, 174] width 394 height 17
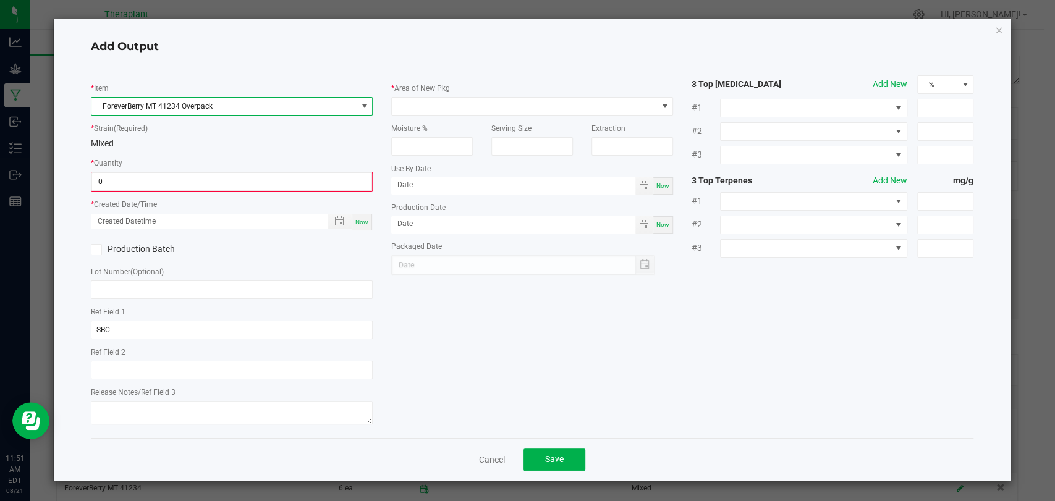
click at [188, 176] on input "0" at bounding box center [231, 181] width 279 height 17
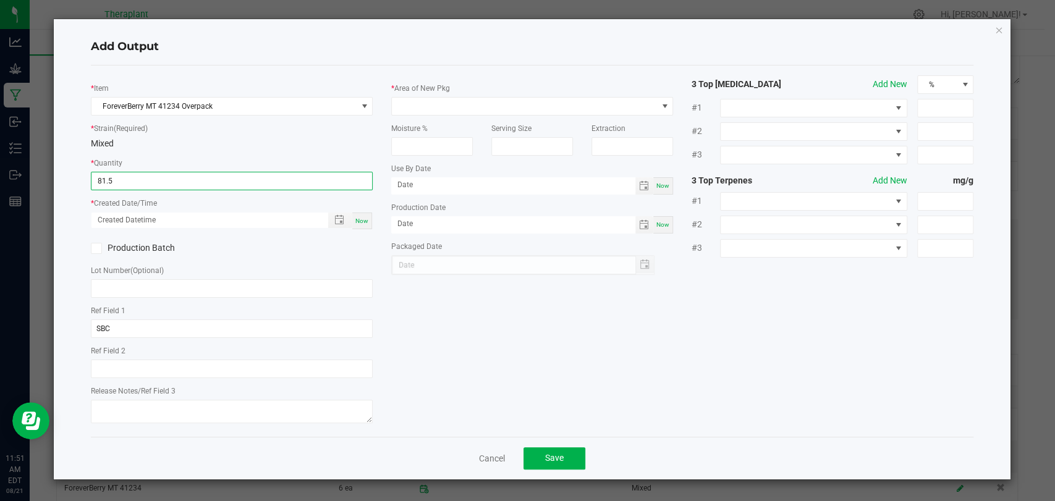
type input "81.5000 g"
click at [371, 220] on div "Now" at bounding box center [362, 221] width 20 height 17
type input "[DATE] 11:51 AM"
type input "[DATE]"
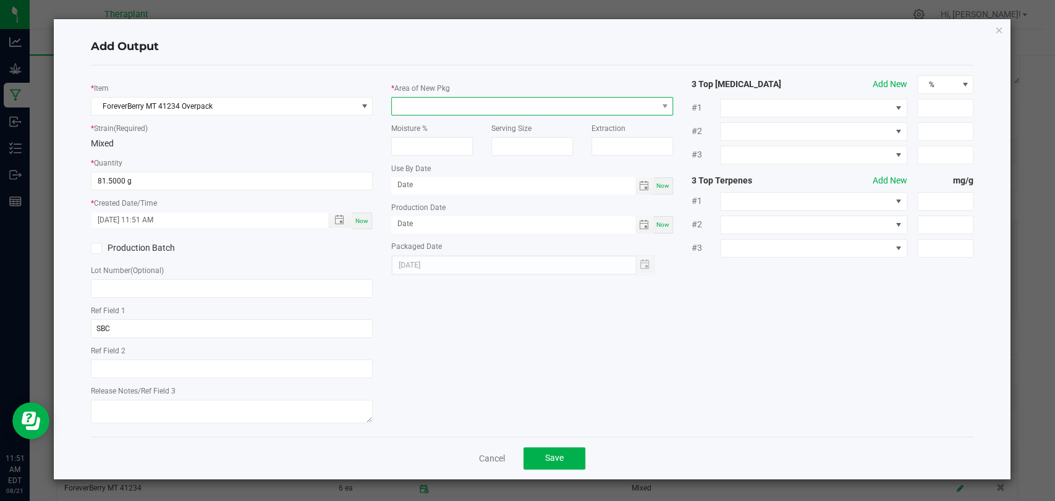
click at [435, 103] on span at bounding box center [524, 106] width 265 height 17
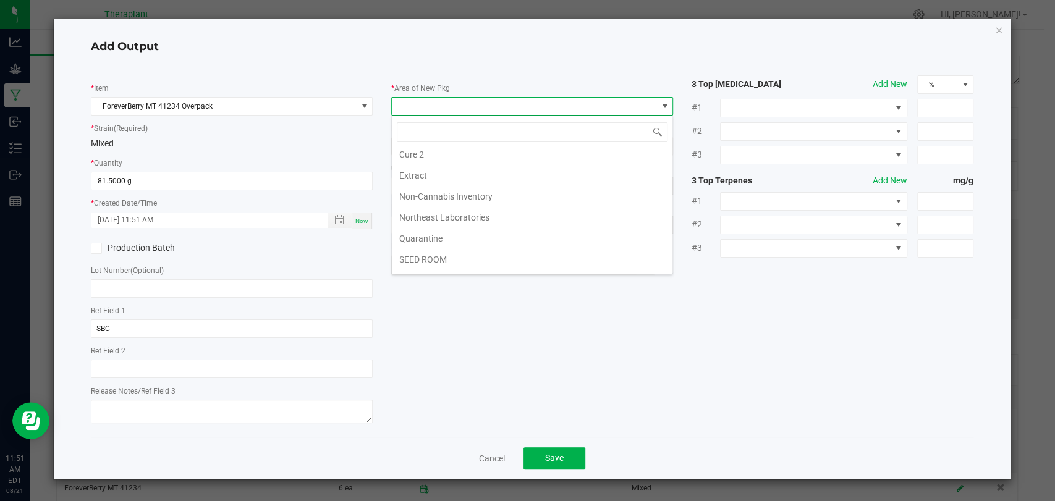
scroll to position [231, 0]
click at [425, 260] on li "Waste" at bounding box center [532, 263] width 281 height 21
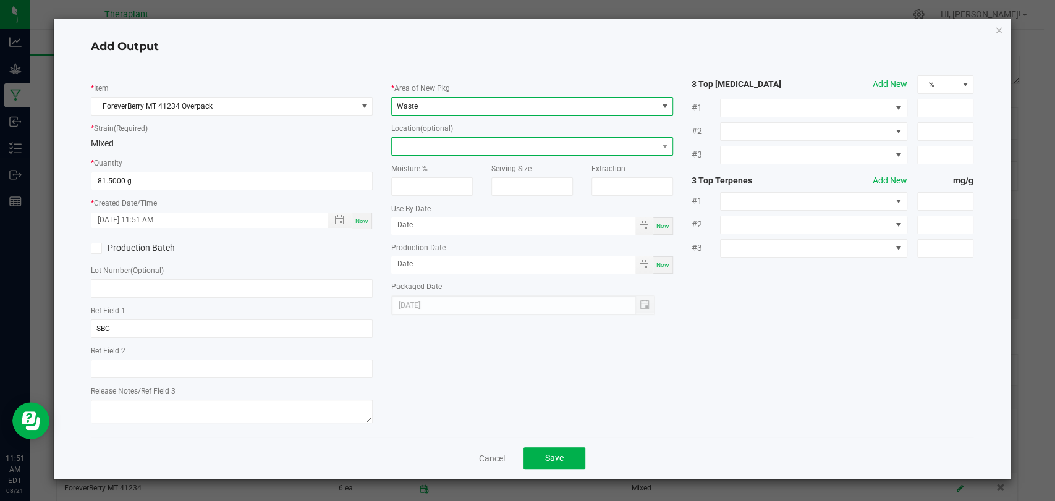
click at [428, 150] on span at bounding box center [524, 146] width 265 height 17
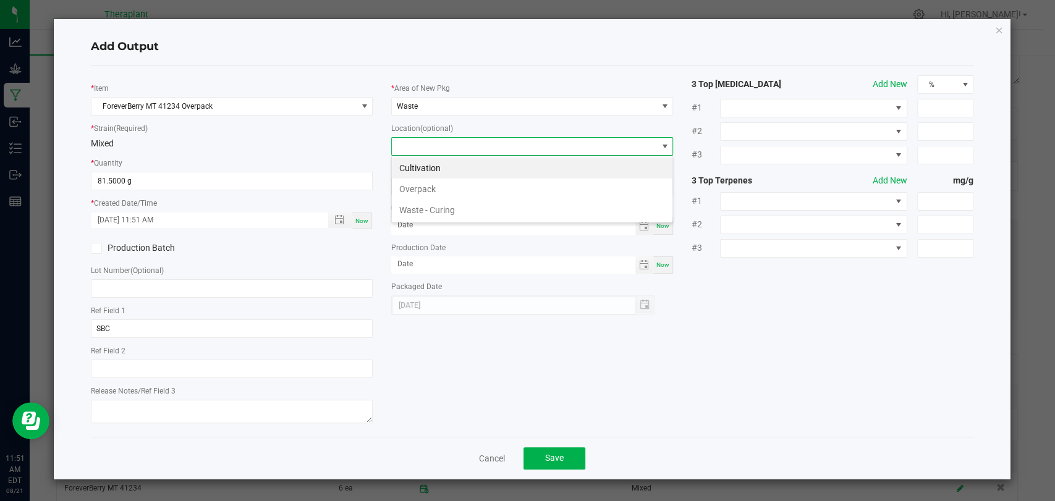
scroll to position [18, 282]
click at [428, 184] on li "Overpack" at bounding box center [532, 189] width 281 height 21
click at [569, 453] on button "Save" at bounding box center [555, 459] width 62 height 22
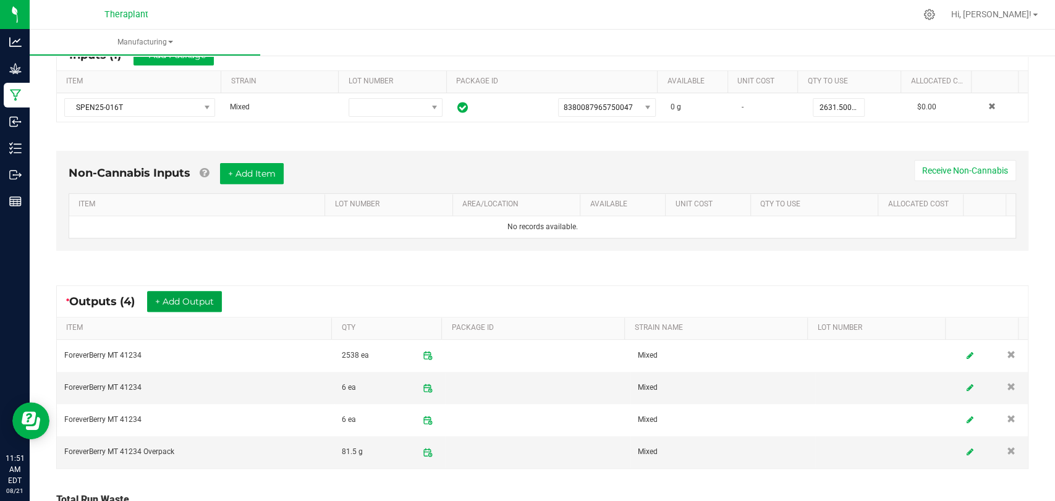
scroll to position [0, 0]
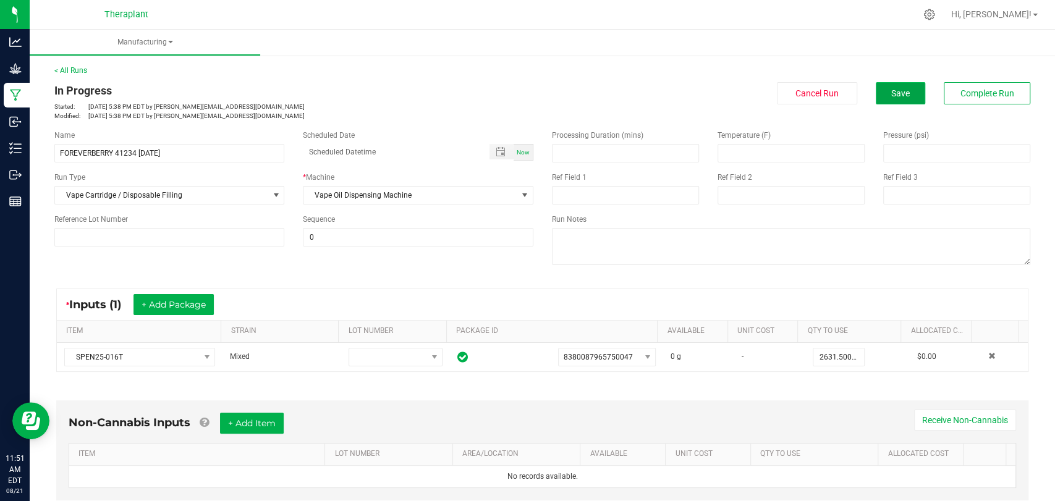
click at [876, 95] on button "Save" at bounding box center [900, 93] width 49 height 22
click at [964, 95] on span "Complete Run" at bounding box center [988, 93] width 54 height 10
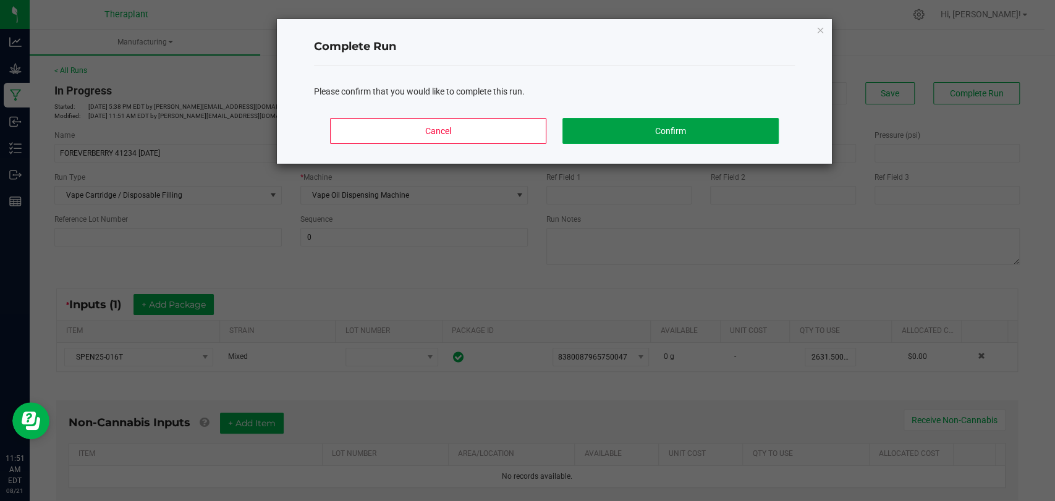
click at [729, 139] on button "Confirm" at bounding box center [670, 131] width 216 height 26
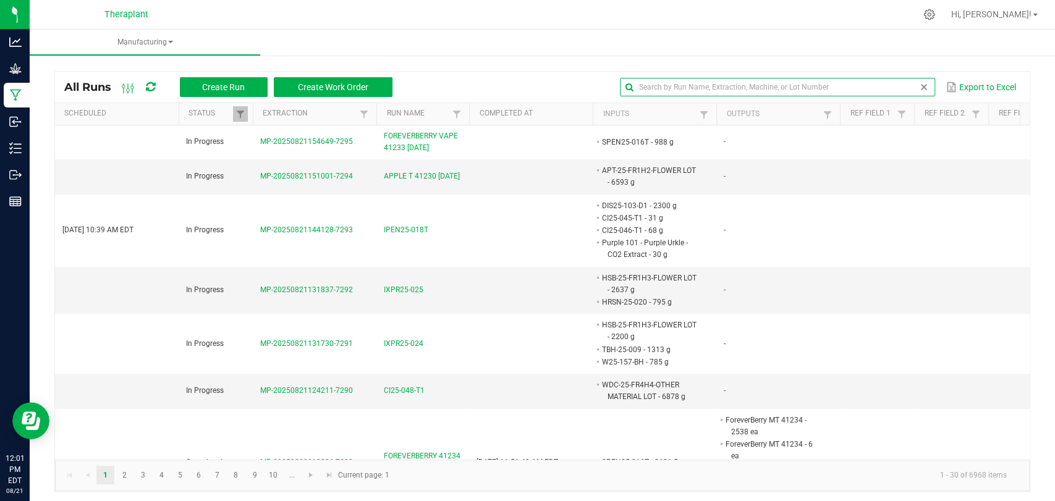
click at [902, 83] on input "text" at bounding box center [777, 87] width 315 height 19
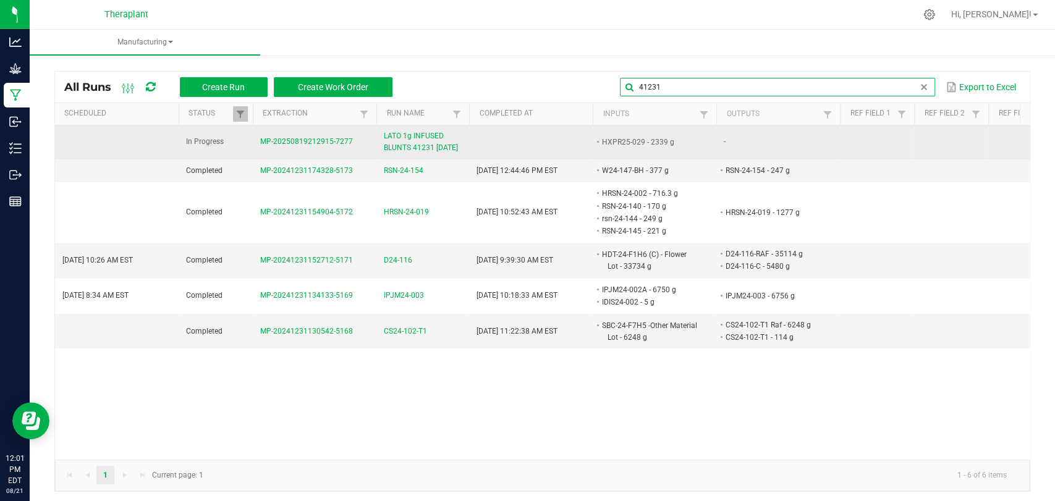
type input "41231"
click at [411, 145] on span "LATO 1g INFUSED BLUNTS 41231 [DATE]" at bounding box center [423, 141] width 78 height 23
